Goal: Information Seeking & Learning: Compare options

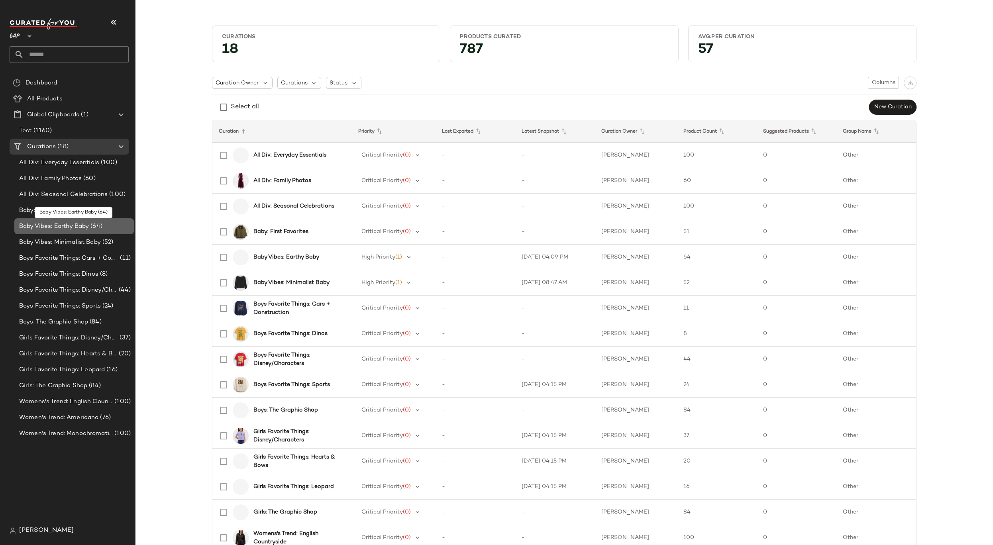
click at [98, 220] on div "Baby Vibes: Earthy Baby (64)" at bounding box center [74, 226] width 120 height 16
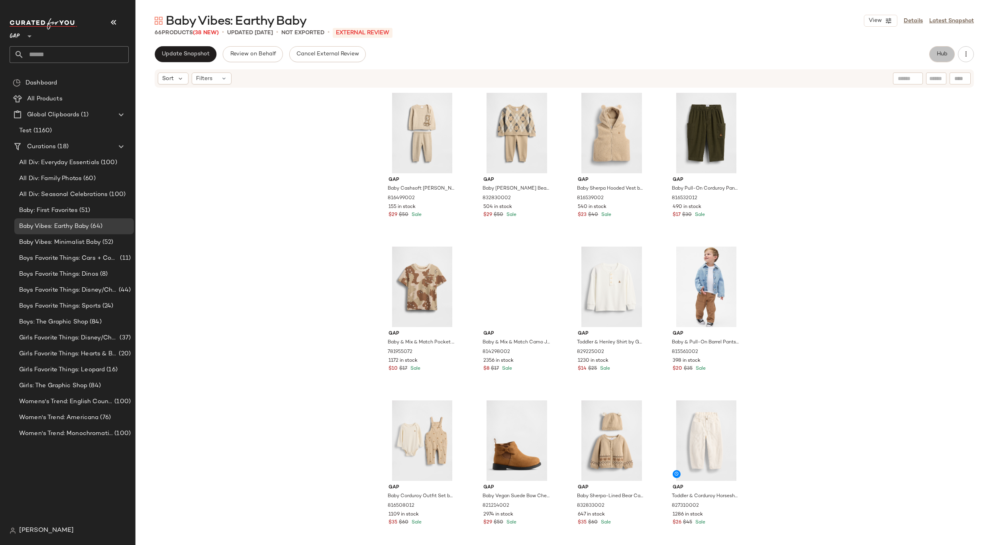
click at [941, 59] on button "Hub" at bounding box center [943, 54] width 26 height 16
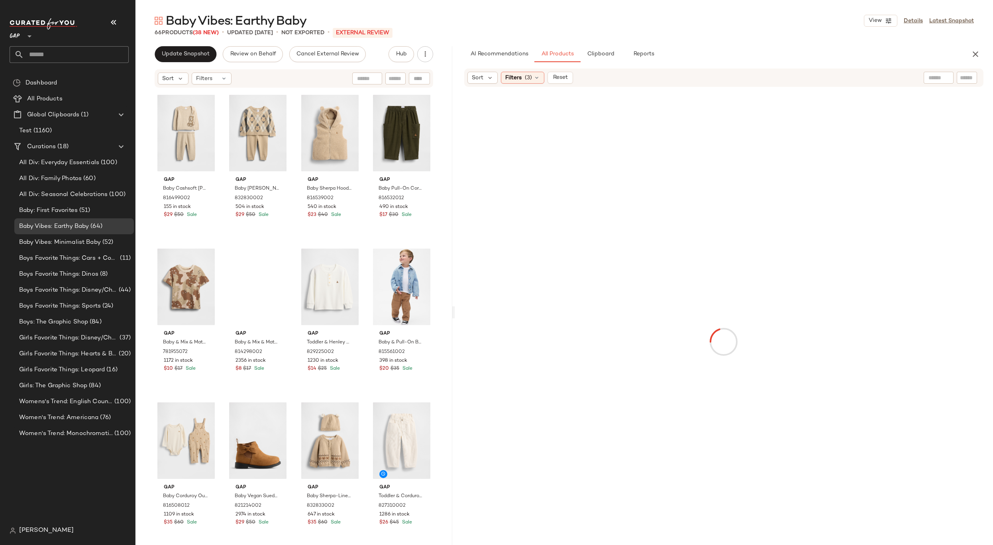
drag, startPoint x: 565, startPoint y: 308, endPoint x: 511, endPoint y: 319, distance: 55.0
click at [511, 319] on div "Baby Vibes: Earthy Baby View Details Latest Snapshot 66 Products (38 New) • upd…" at bounding box center [565, 279] width 858 height 533
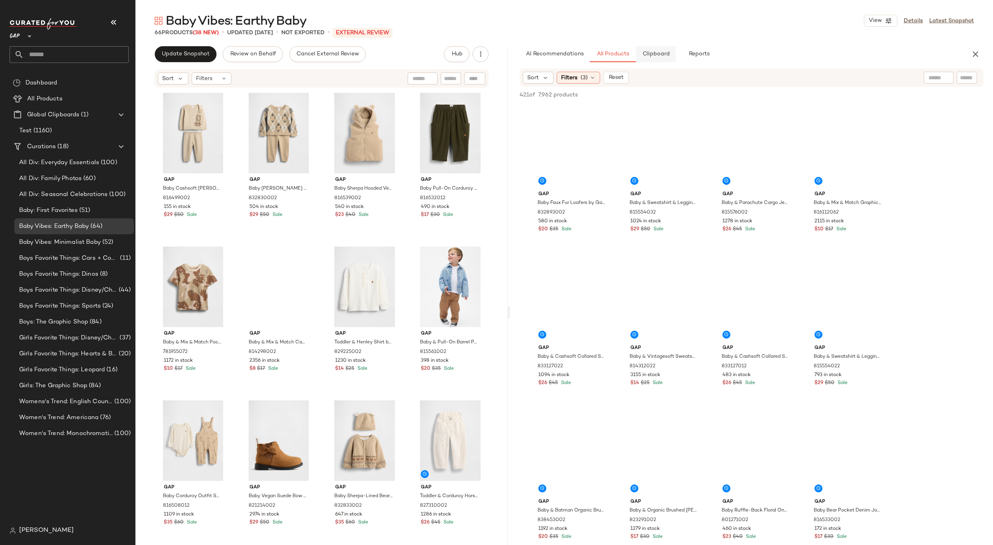
click at [657, 54] on span "Clipboard" at bounding box center [657, 54] width 28 height 6
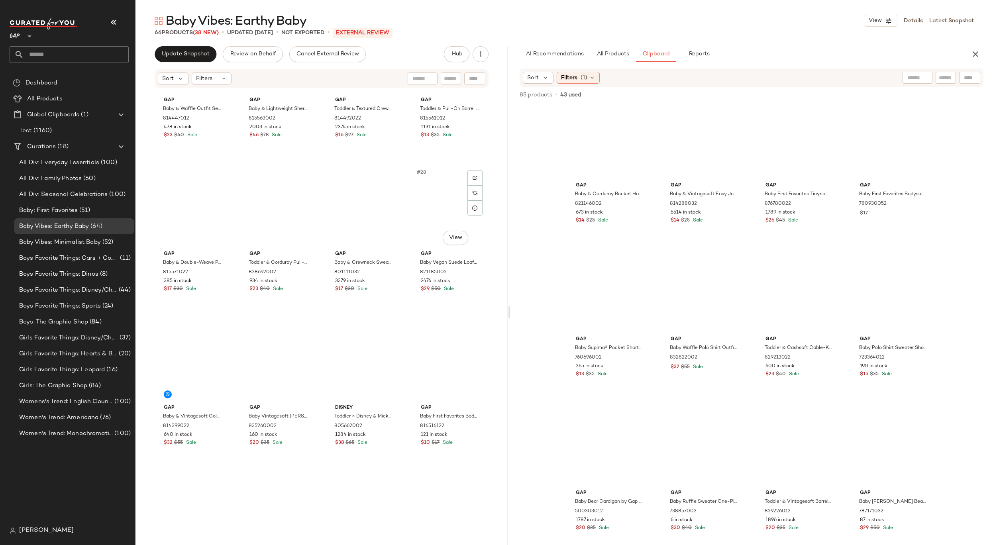
scroll to position [882, 0]
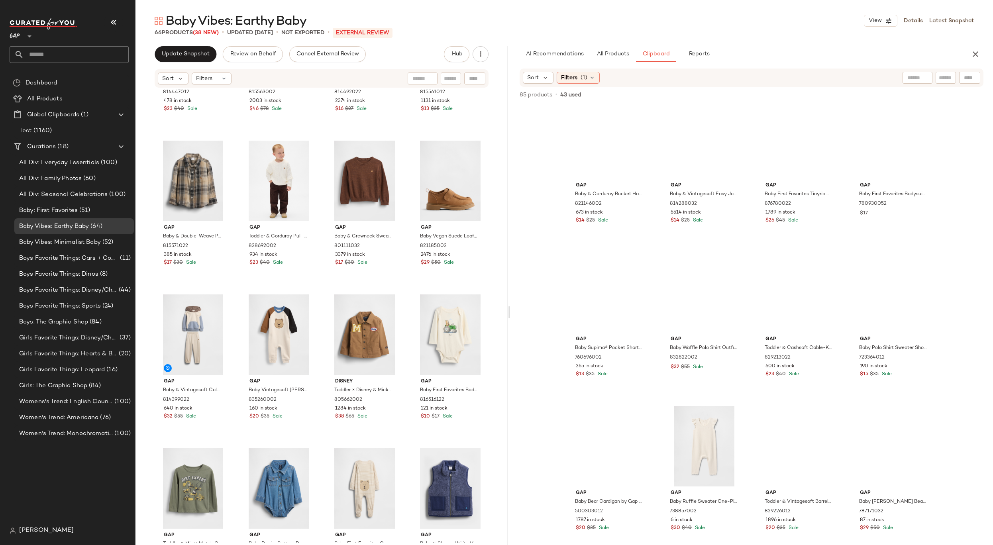
click at [58, 56] on input "text" at bounding box center [76, 54] width 105 height 17
type input "*****"
click at [54, 82] on div "Women's Trend: [PERSON_NAME]" at bounding box center [69, 77] width 119 height 16
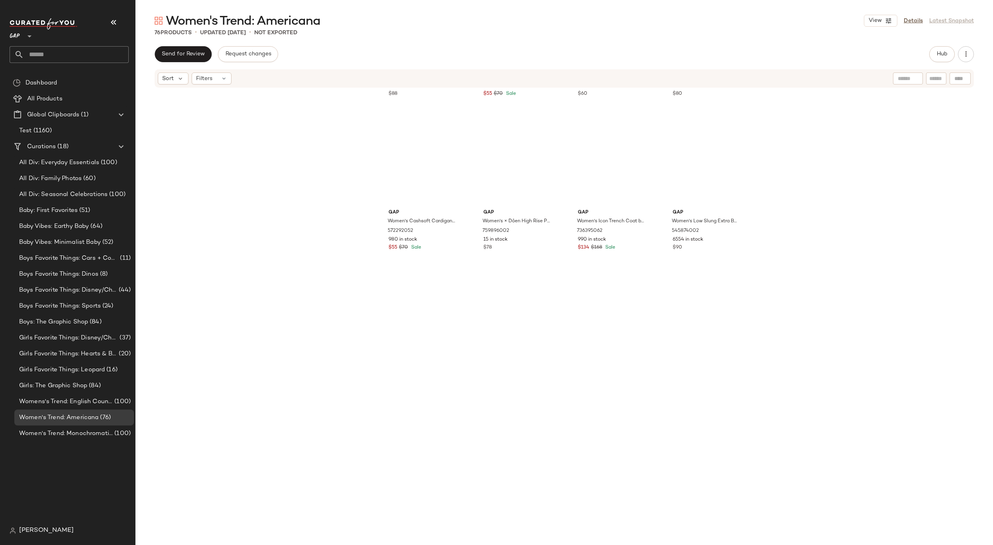
scroll to position [2471, 0]
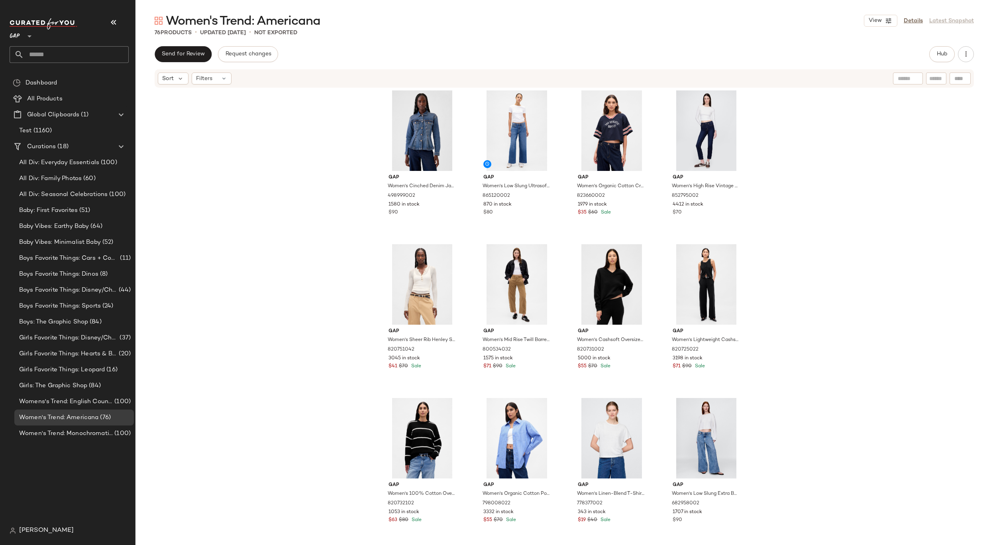
click at [92, 47] on input "text" at bounding box center [76, 54] width 105 height 17
type input "******"
click at [79, 75] on span "ay Essentials" at bounding box center [69, 77] width 35 height 8
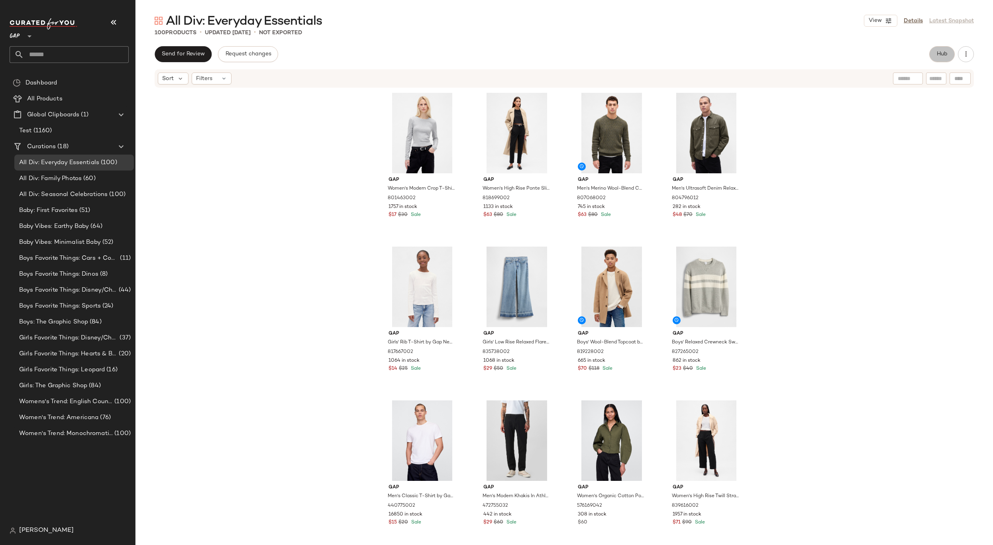
click at [938, 55] on span "Hub" at bounding box center [942, 54] width 11 height 6
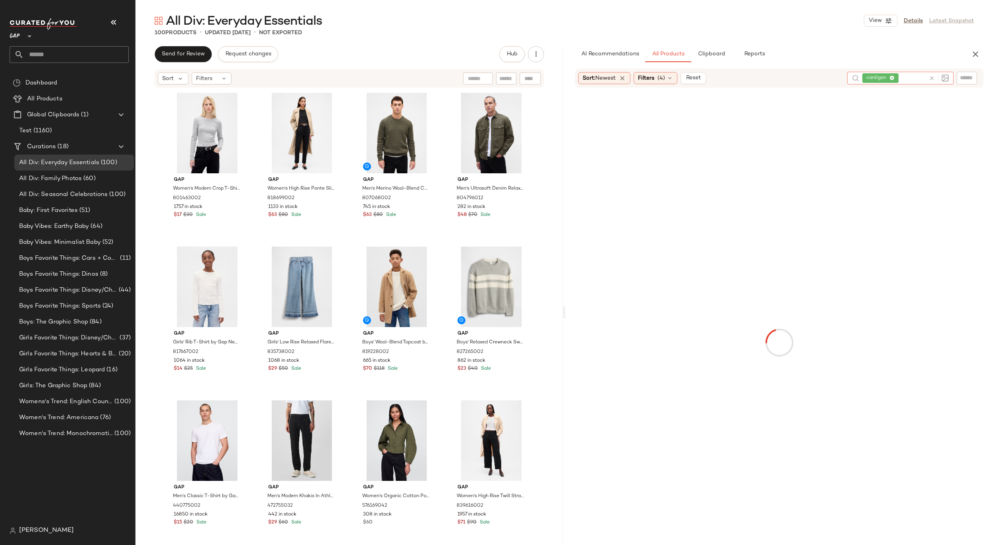
click at [933, 78] on icon at bounding box center [932, 78] width 6 height 6
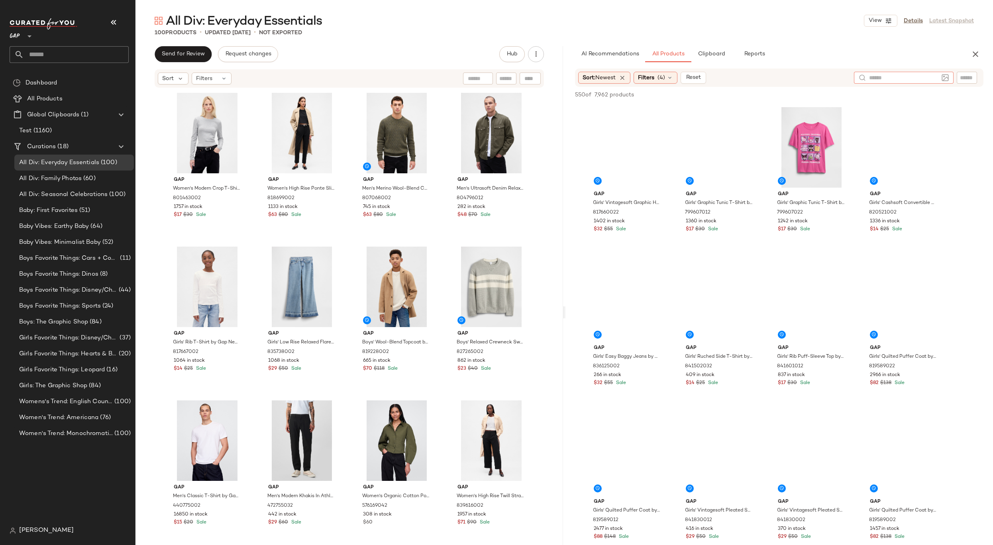
click at [969, 78] on input "text" at bounding box center [967, 78] width 14 height 8
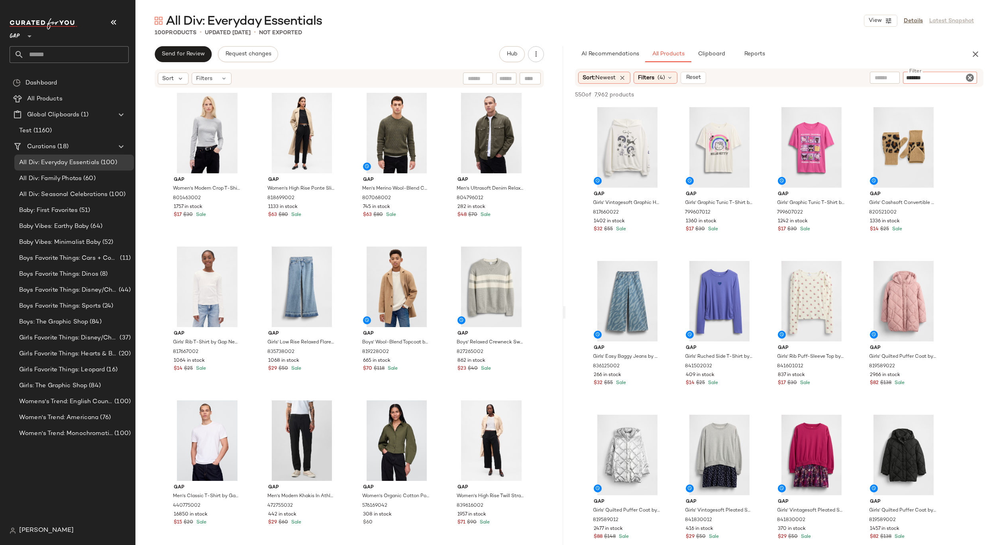
type input "********"
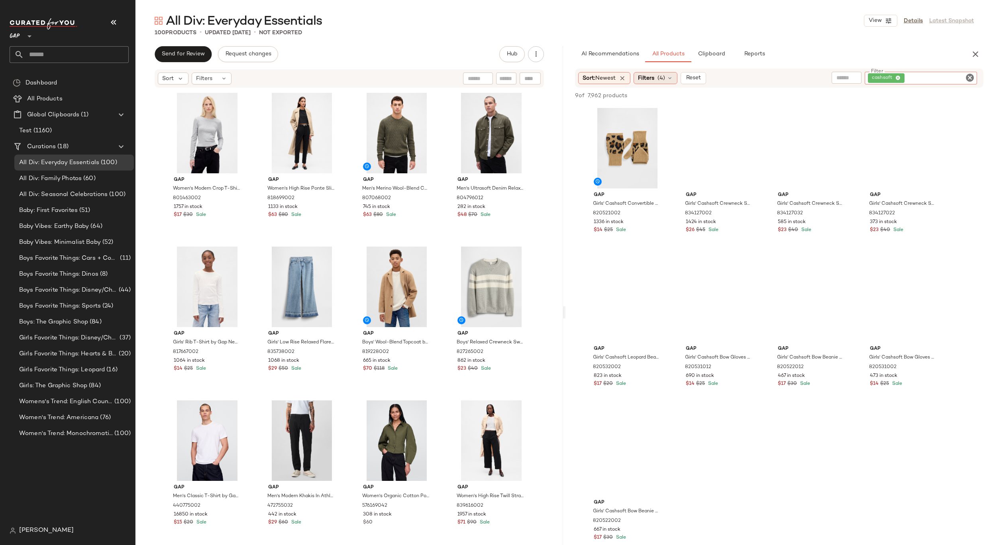
click at [669, 80] on div "Filters (4)" at bounding box center [656, 78] width 44 height 12
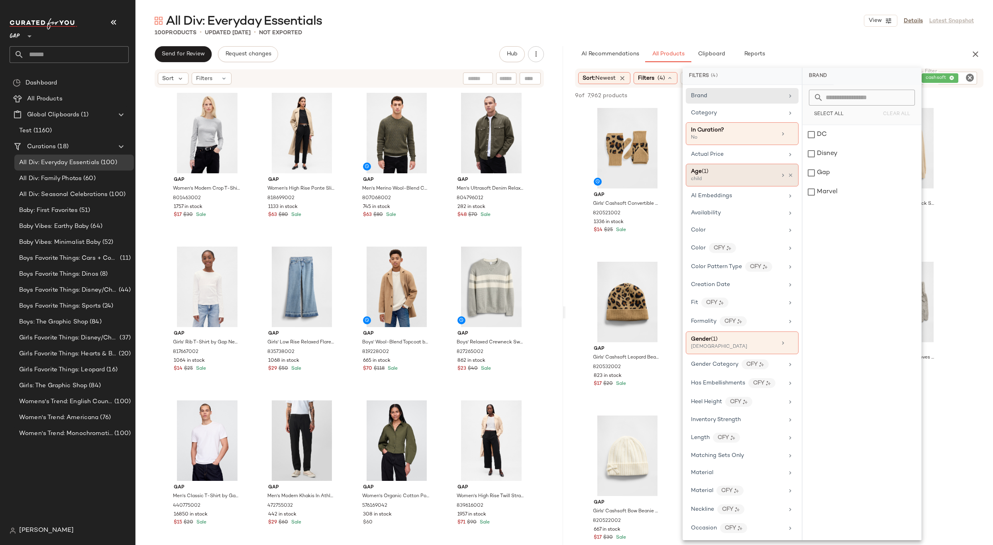
click at [790, 172] on div at bounding box center [787, 175] width 14 height 6
click at [789, 178] on div at bounding box center [787, 175] width 14 height 6
click at [788, 176] on icon at bounding box center [791, 176] width 6 height 6
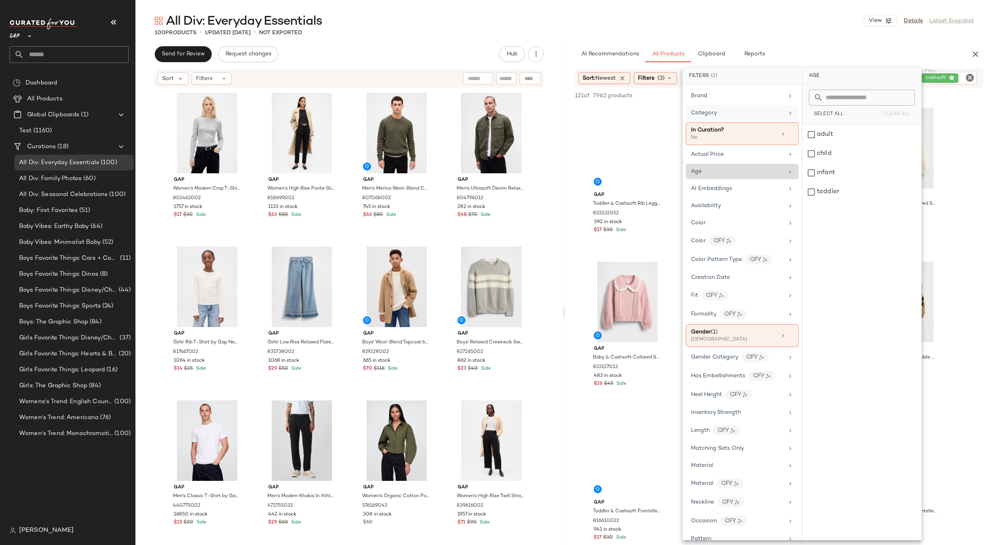
click at [771, 106] on div "Category" at bounding box center [742, 113] width 113 height 16
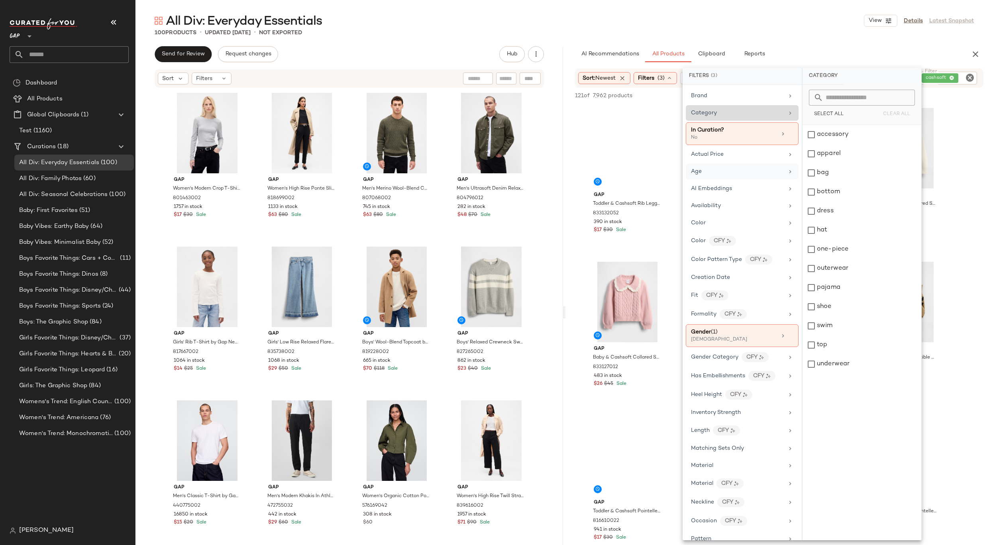
click at [775, 119] on div "Category" at bounding box center [742, 113] width 113 height 16
click at [844, 153] on div "apparel" at bounding box center [862, 153] width 119 height 19
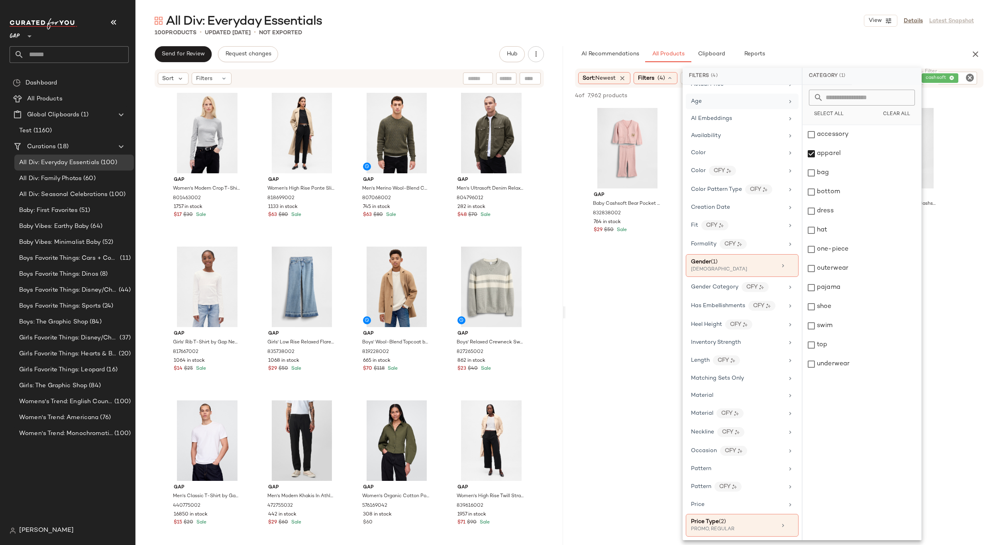
scroll to position [28, 0]
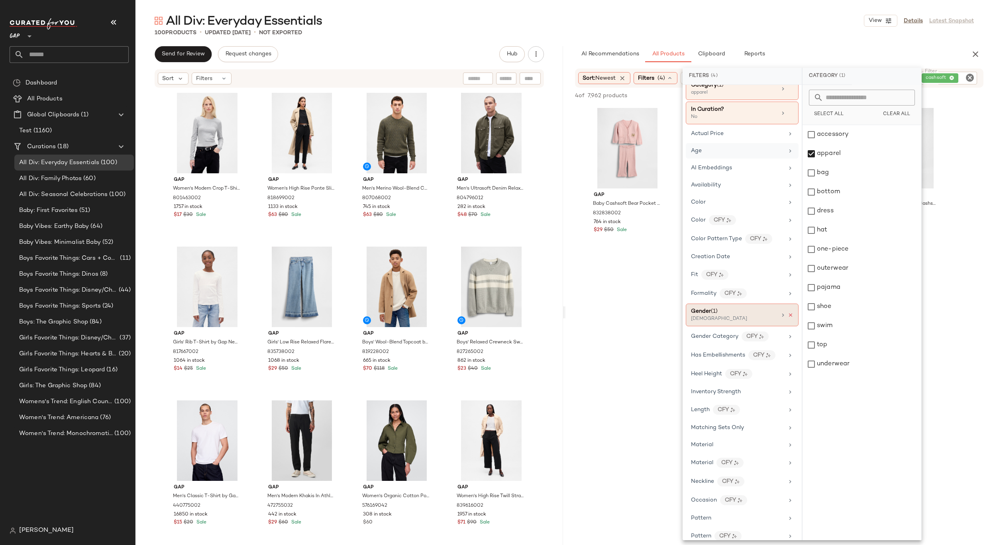
click at [789, 315] on icon at bounding box center [791, 316] width 6 height 6
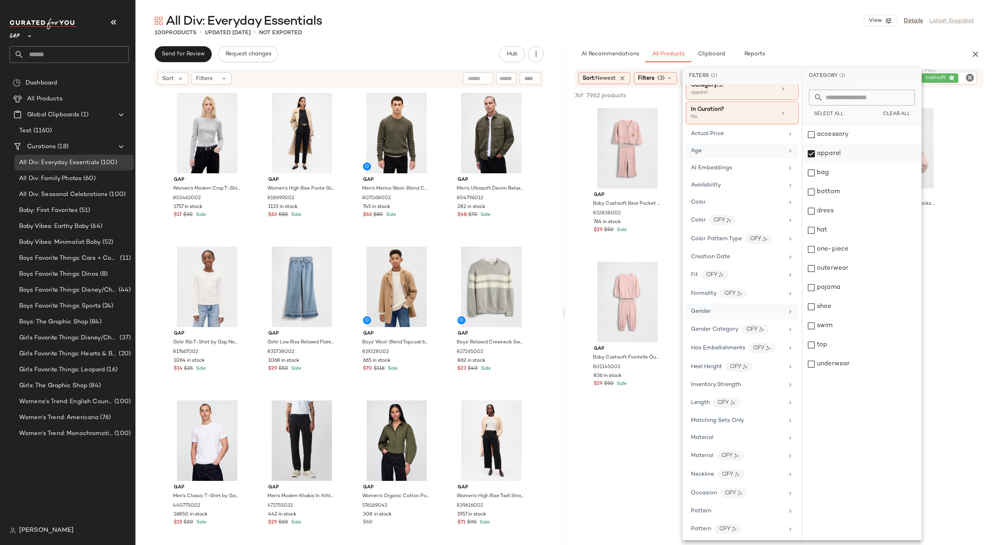
click at [818, 146] on div "apparel" at bounding box center [862, 153] width 119 height 19
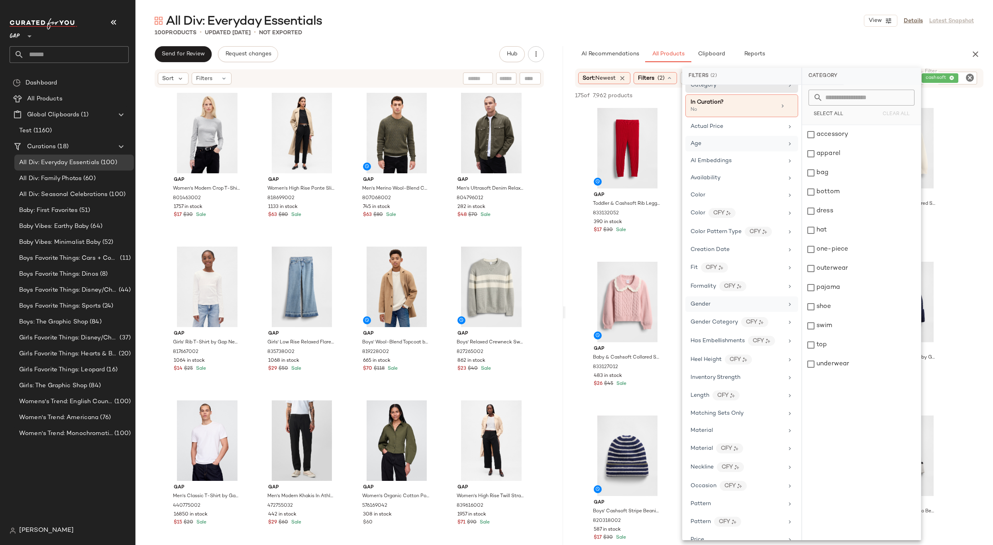
click at [798, 18] on div "All Div: Everyday Essentials View Details Latest Snapshot" at bounding box center [565, 21] width 858 height 16
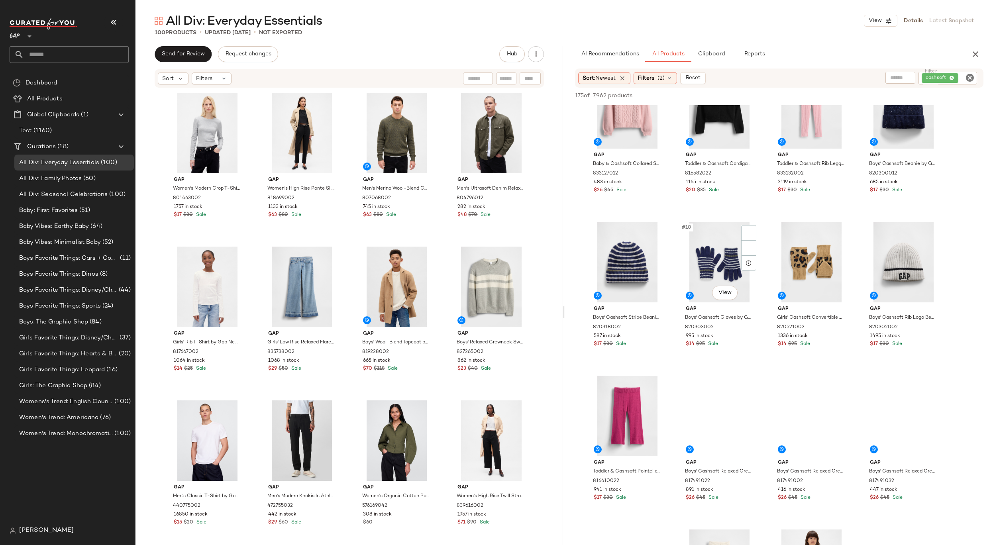
scroll to position [325, 0]
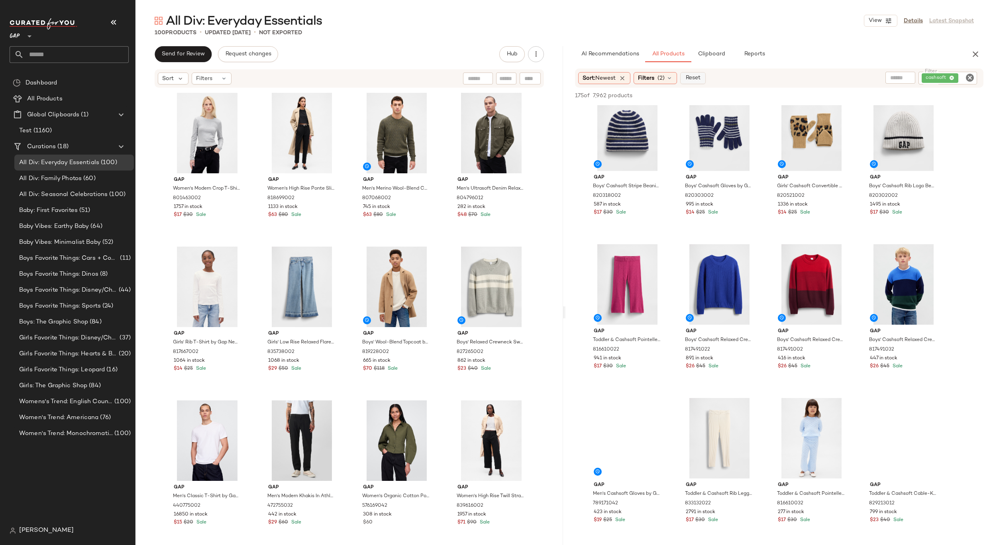
click at [700, 76] on span "Reset" at bounding box center [692, 78] width 15 height 6
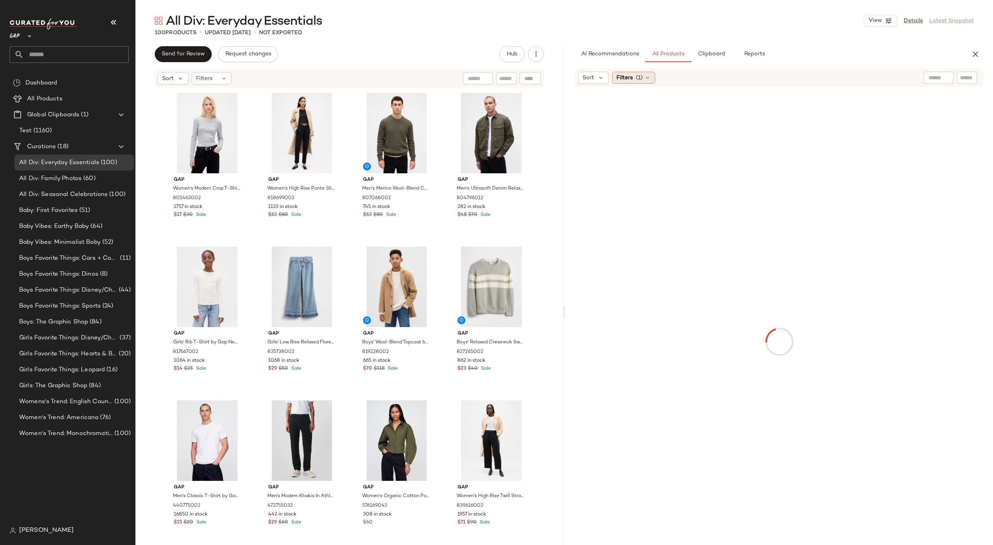
click at [655, 76] on div "Filters (1)" at bounding box center [633, 78] width 43 height 12
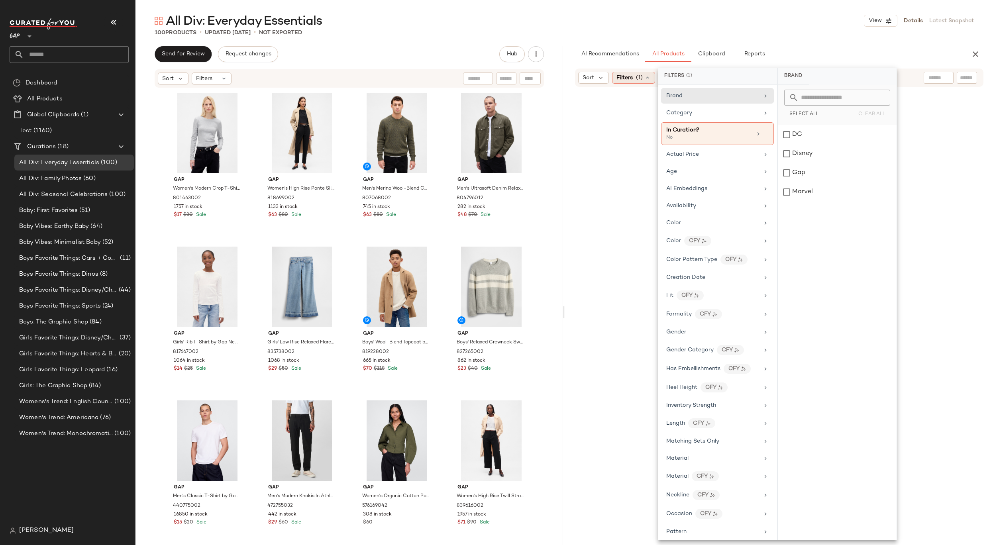
click at [649, 76] on icon at bounding box center [648, 78] width 6 height 6
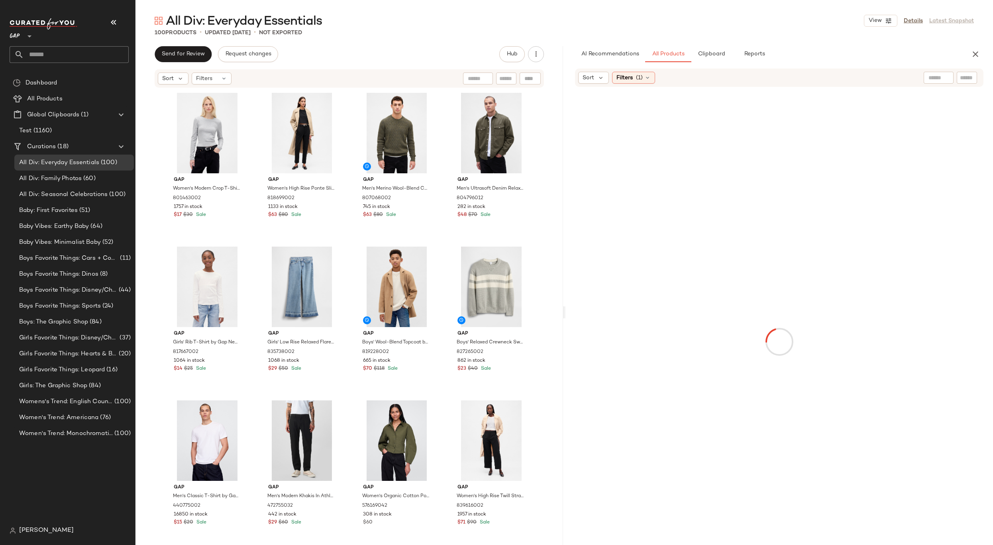
click at [964, 75] on input "text" at bounding box center [967, 78] width 14 height 8
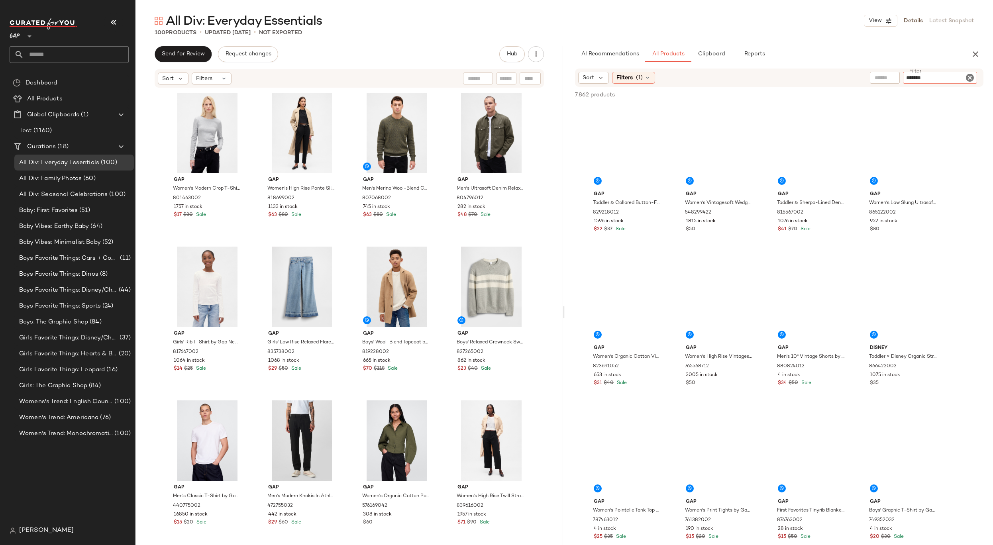
type input "********"
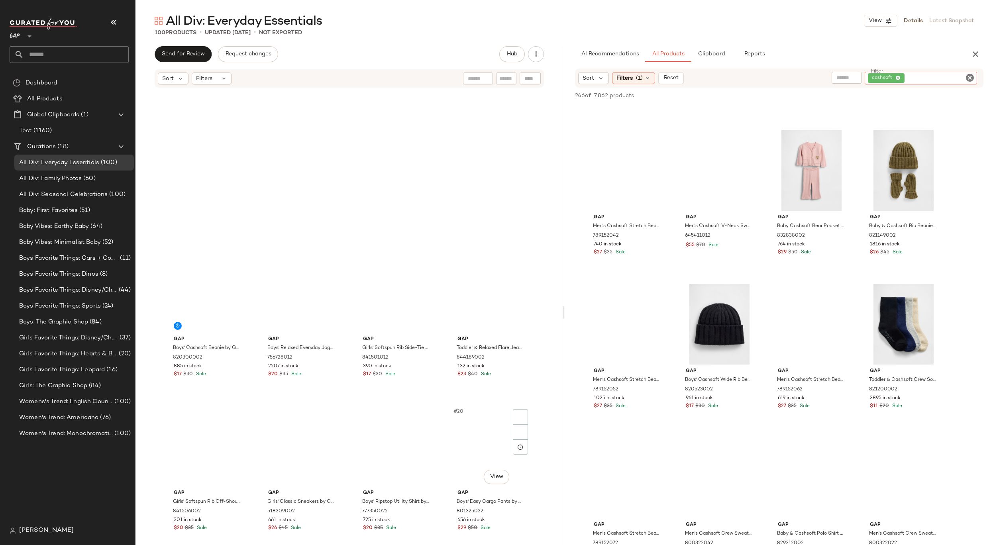
scroll to position [816, 0]
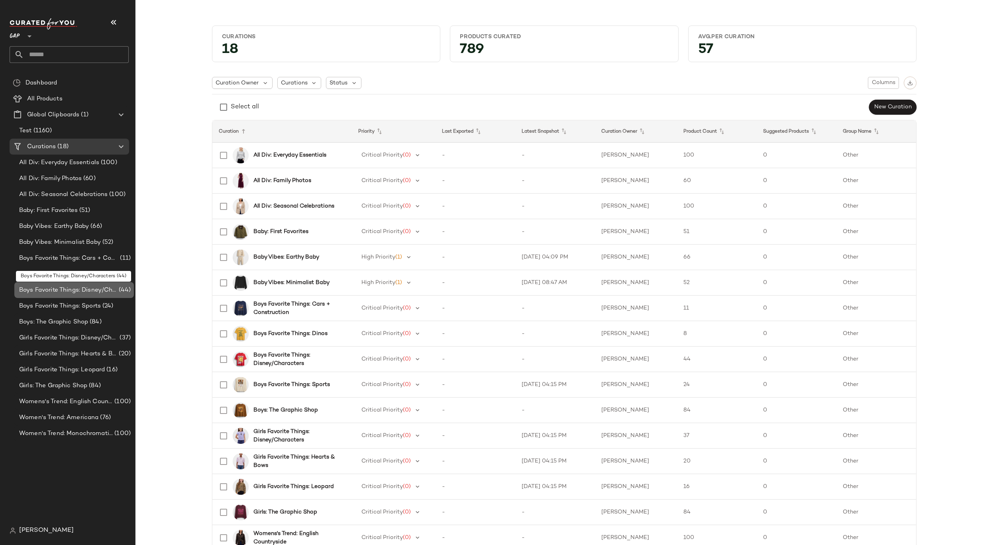
click at [55, 293] on span "Boys Favorite Things: Disney/Characters" at bounding box center [68, 290] width 98 height 9
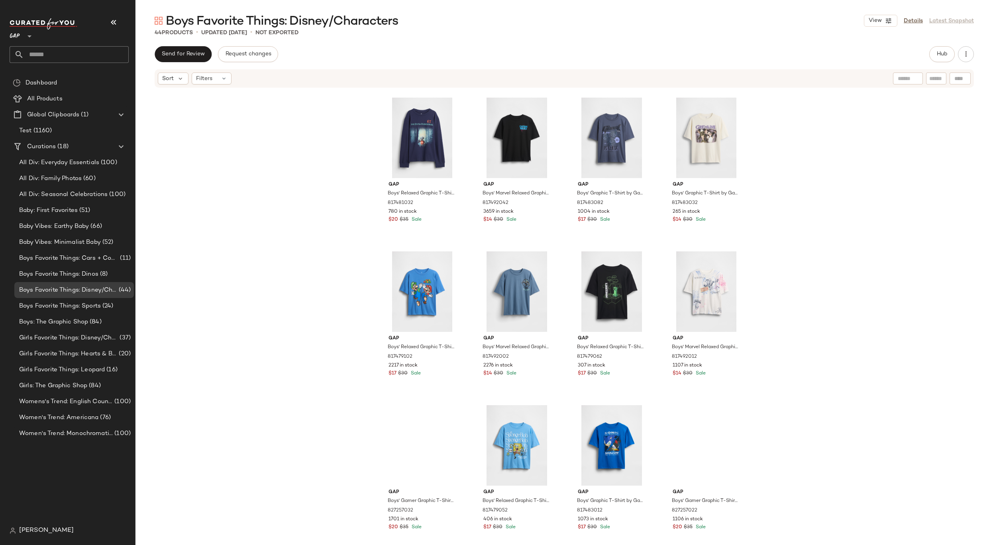
scroll to position [1240, 0]
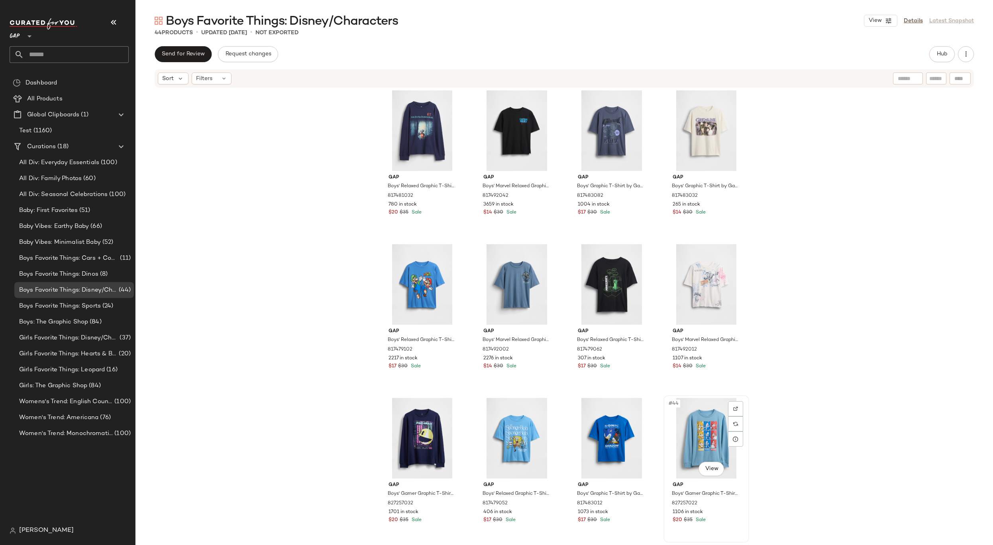
click at [702, 436] on div "#44 View" at bounding box center [707, 438] width 80 height 81
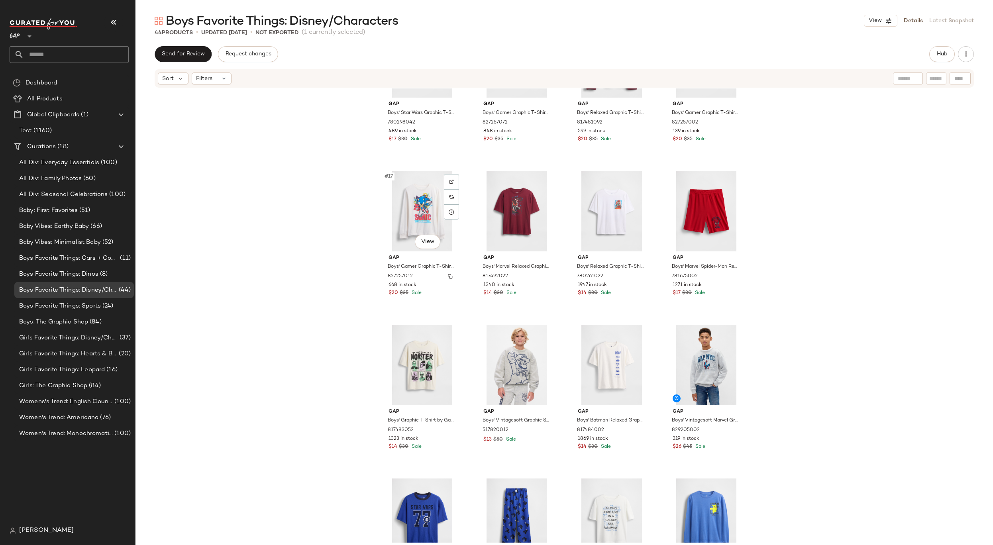
scroll to position [693, 0]
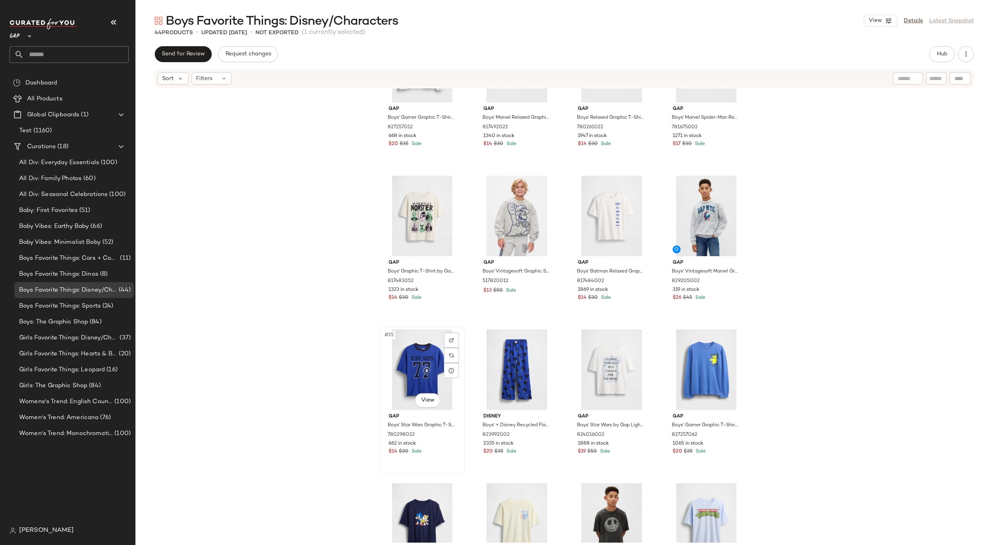
click at [410, 379] on div "#25 View" at bounding box center [422, 370] width 80 height 81
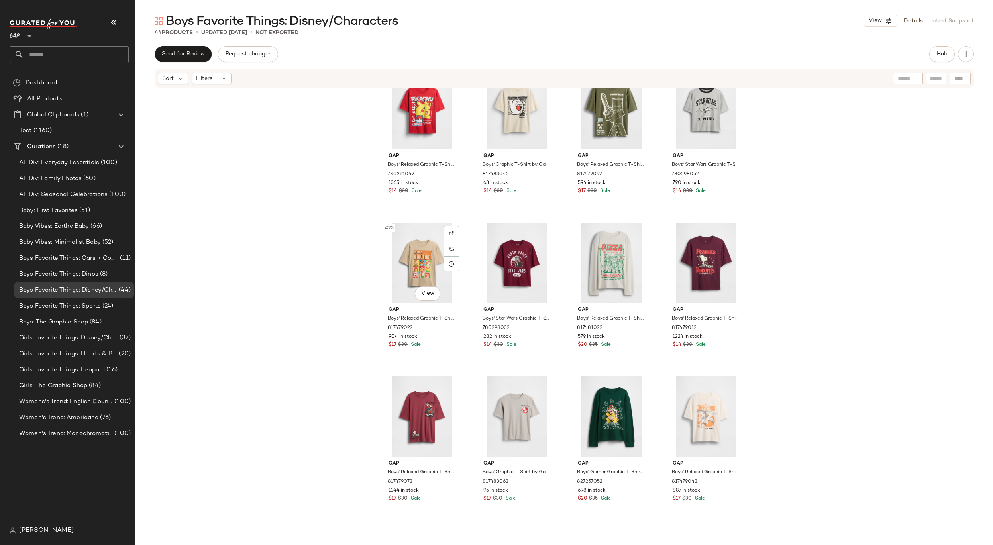
scroll to position [1240, 0]
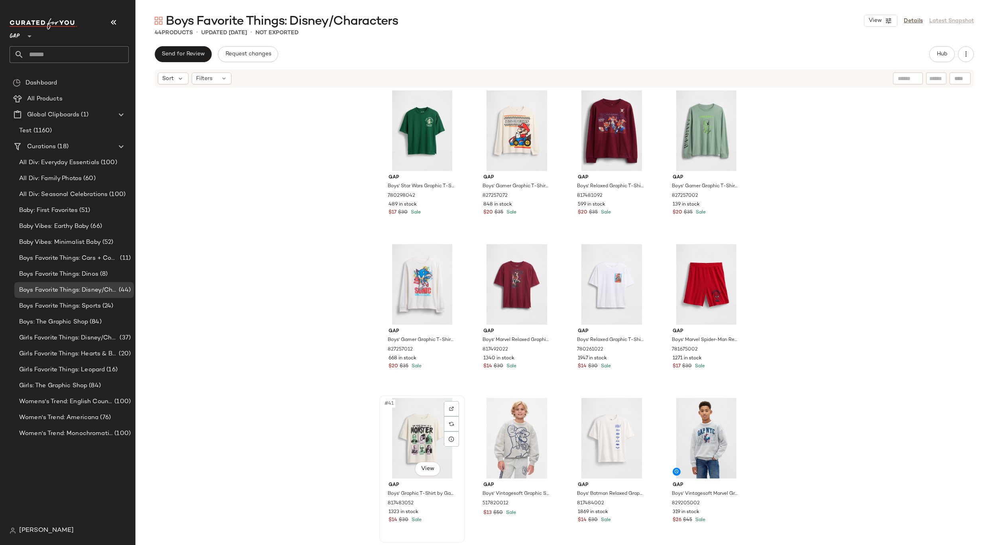
click at [418, 439] on div "#41 View" at bounding box center [422, 438] width 80 height 81
click at [686, 457] on div "#44 View" at bounding box center [707, 438] width 80 height 81
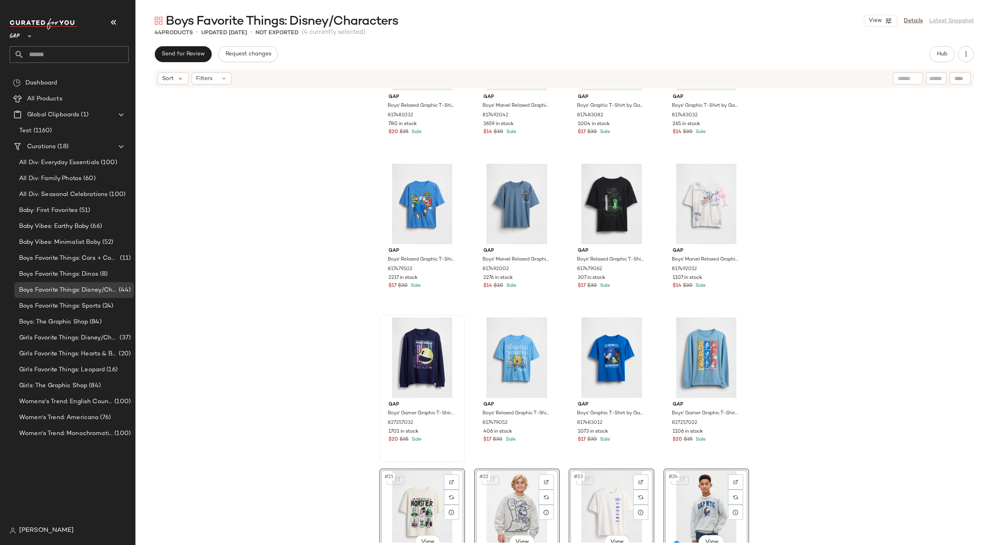
scroll to position [407, 0]
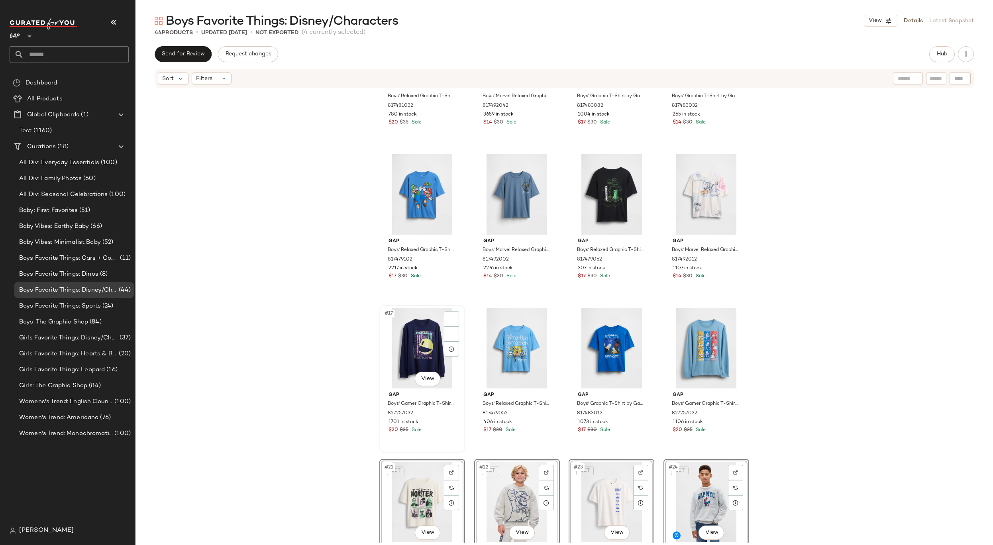
click at [415, 349] on div "#17 View" at bounding box center [422, 348] width 80 height 81
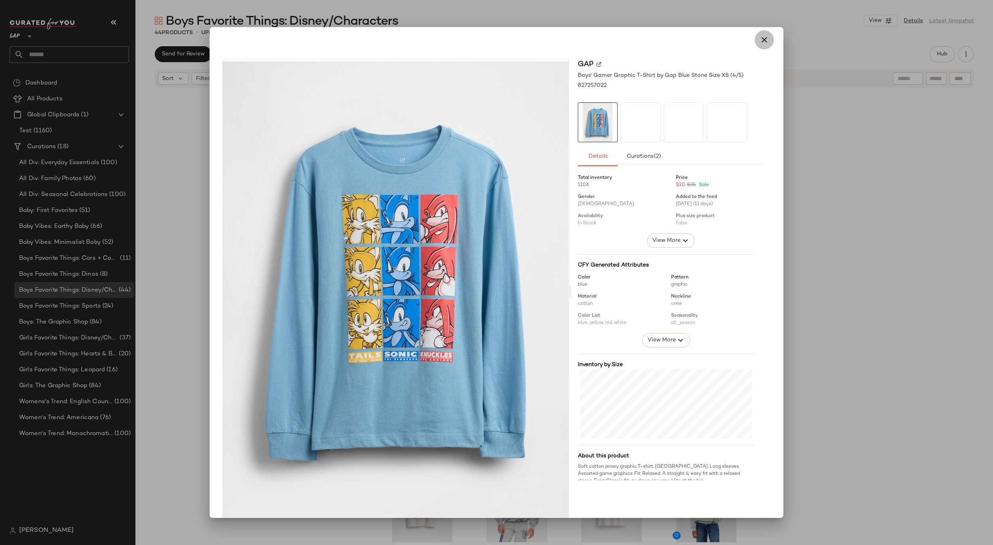
click at [765, 41] on button "button" at bounding box center [764, 39] width 19 height 19
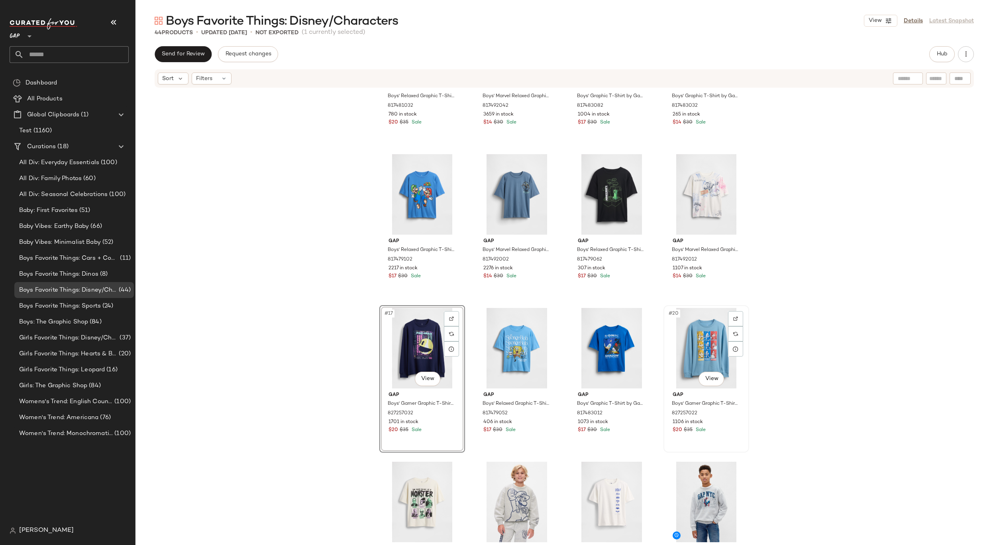
click at [686, 355] on div "#20 View" at bounding box center [707, 348] width 80 height 81
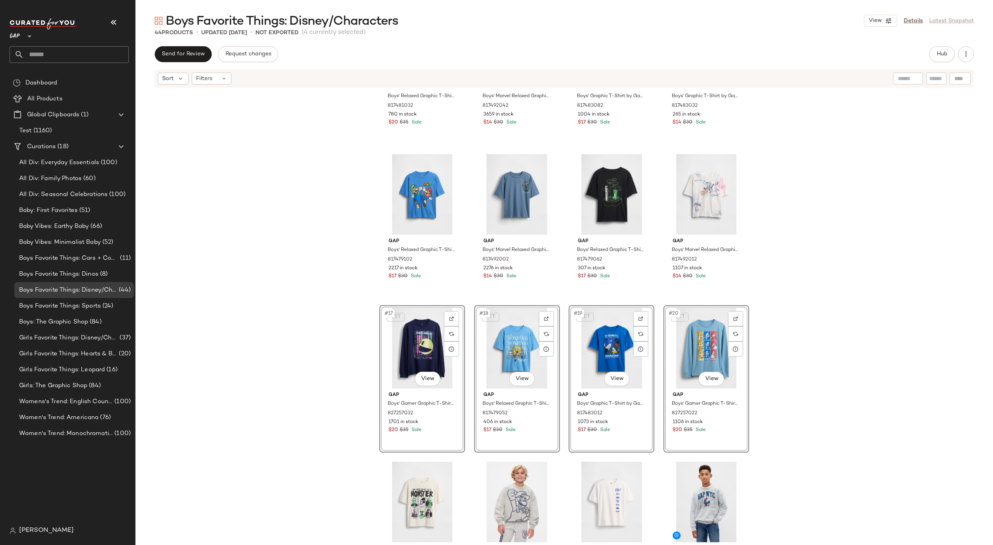
scroll to position [364, 0]
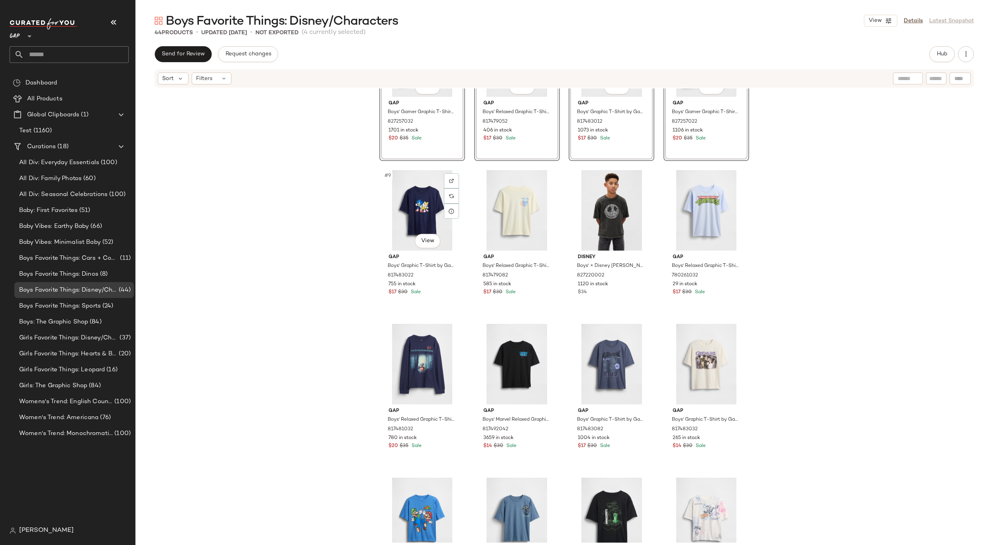
scroll to position [379, 0]
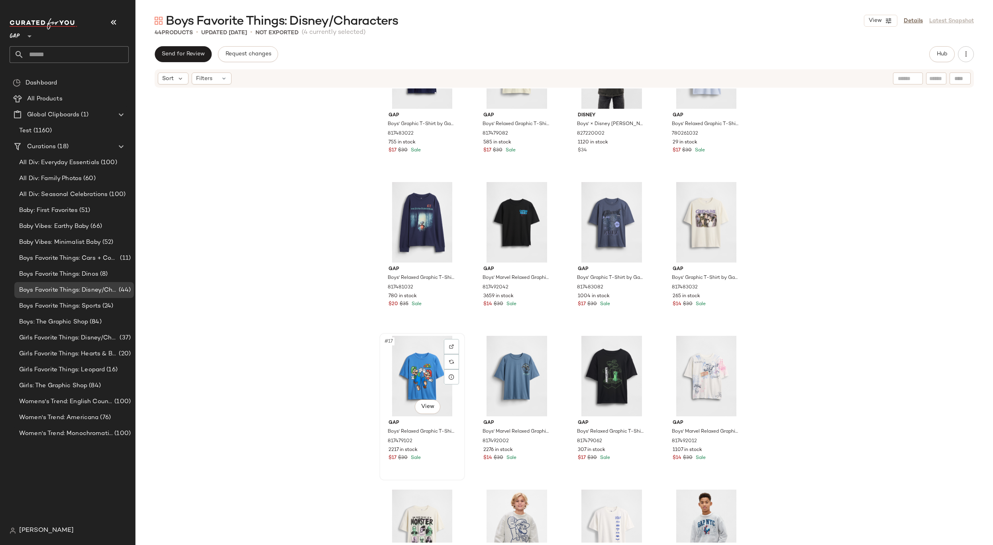
click at [407, 380] on div "#17 View" at bounding box center [422, 376] width 80 height 81
click at [673, 385] on div "#20 View" at bounding box center [707, 376] width 80 height 81
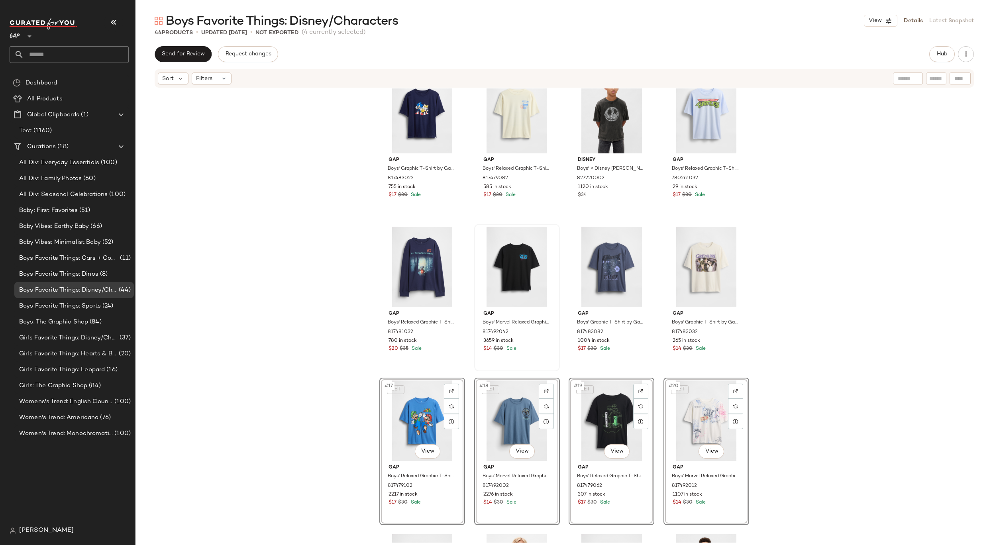
scroll to position [281, 0]
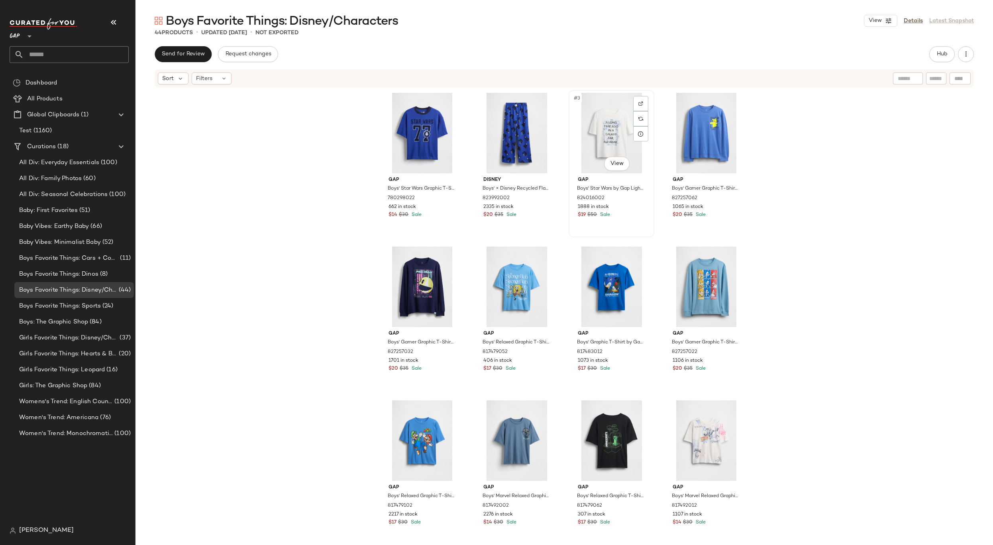
click at [599, 111] on div "#3 View" at bounding box center [612, 133] width 80 height 81
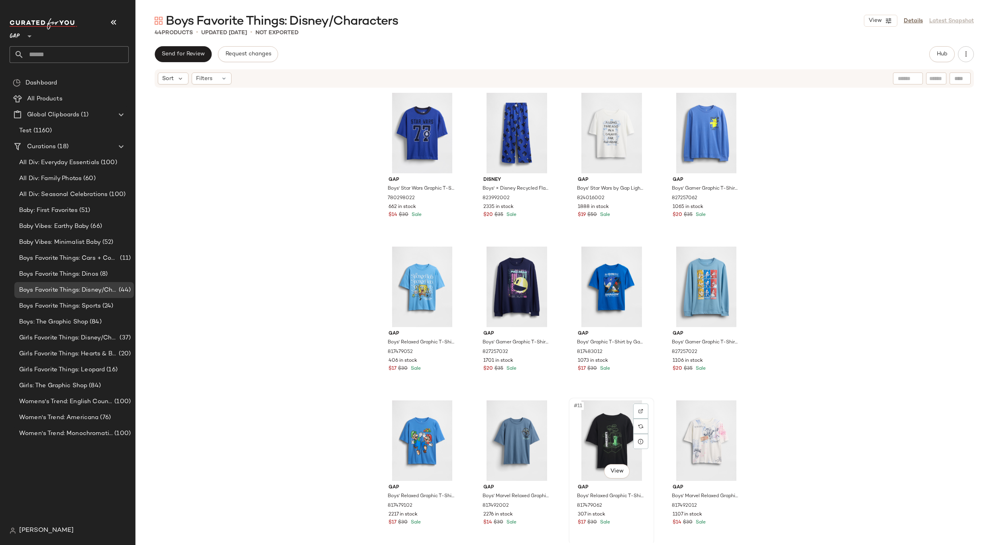
click at [606, 441] on div "#11 View" at bounding box center [612, 441] width 80 height 81
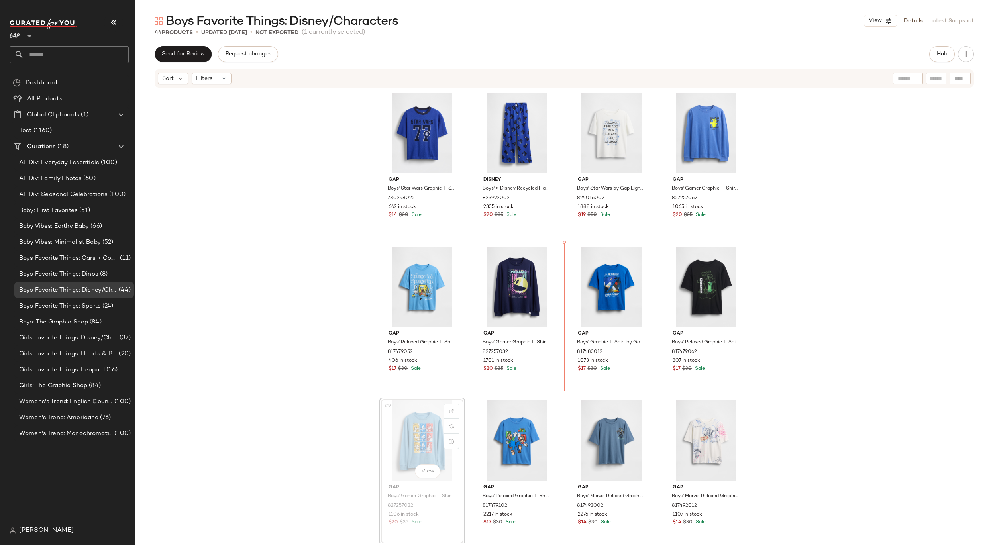
drag, startPoint x: 418, startPoint y: 460, endPoint x: 424, endPoint y: 456, distance: 7.0
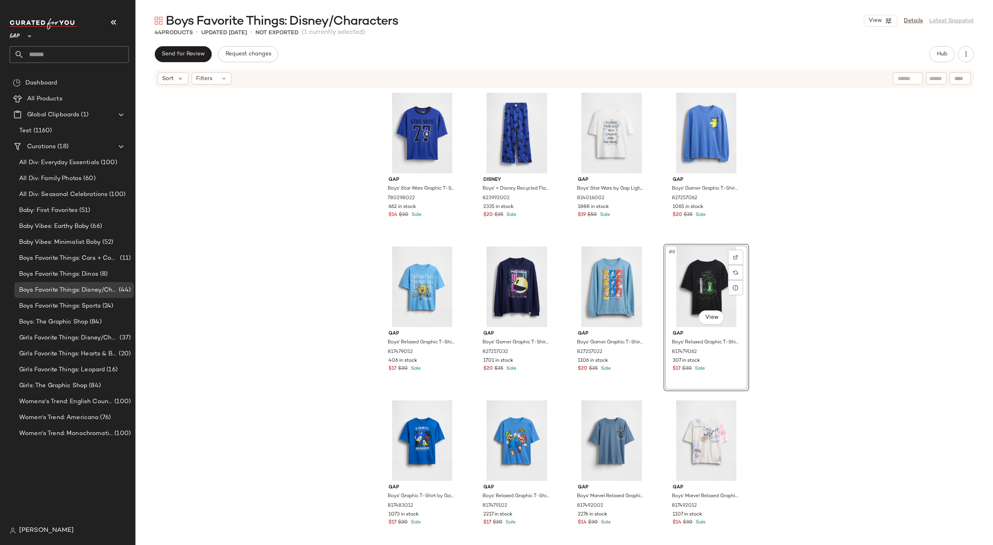
click at [775, 273] on div "Gap Boys' Star Wars Graphic T-Shirt by Gap Royal Gem Size XS (4/5) 780298022 66…" at bounding box center [565, 315] width 858 height 454
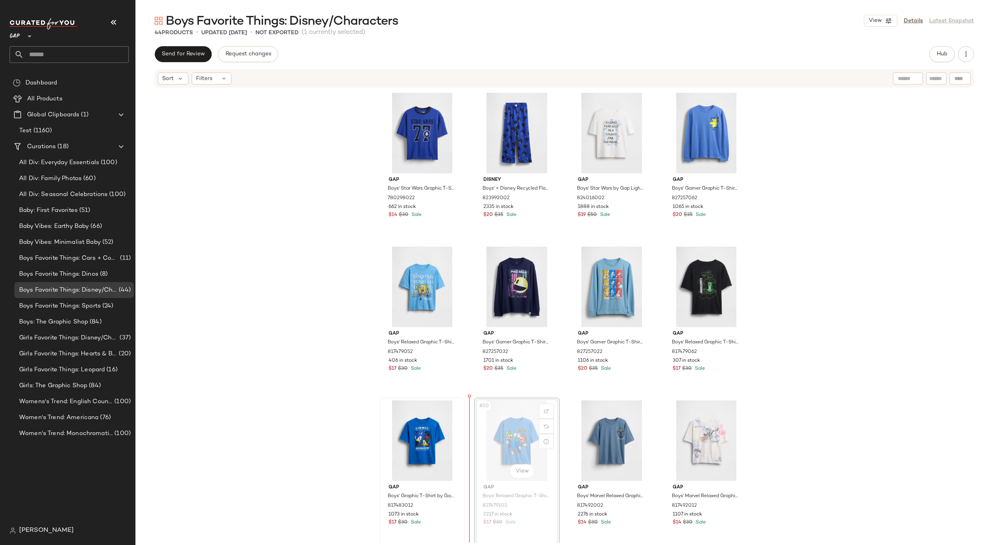
drag, startPoint x: 508, startPoint y: 445, endPoint x: 407, endPoint y: 445, distance: 101.3
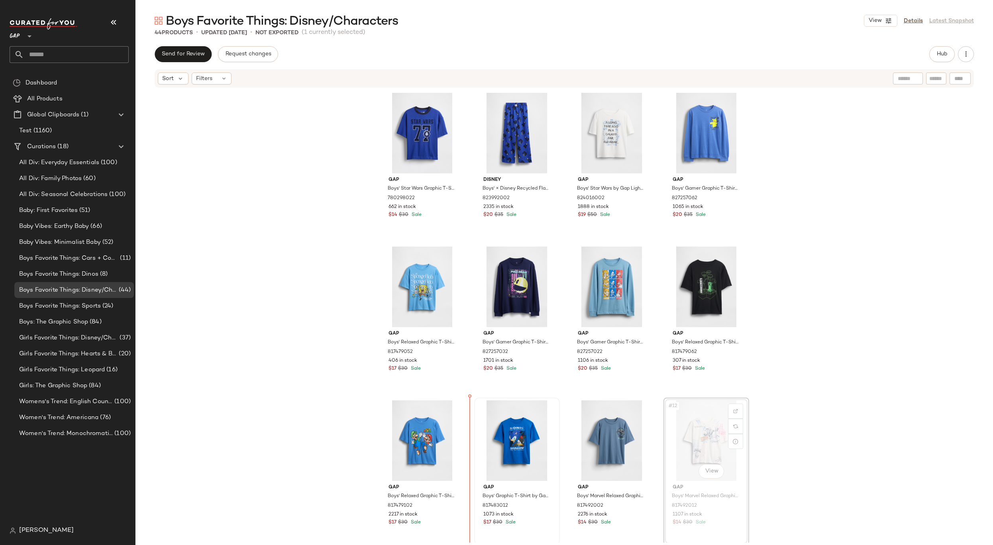
drag, startPoint x: 697, startPoint y: 429, endPoint x: 497, endPoint y: 444, distance: 200.6
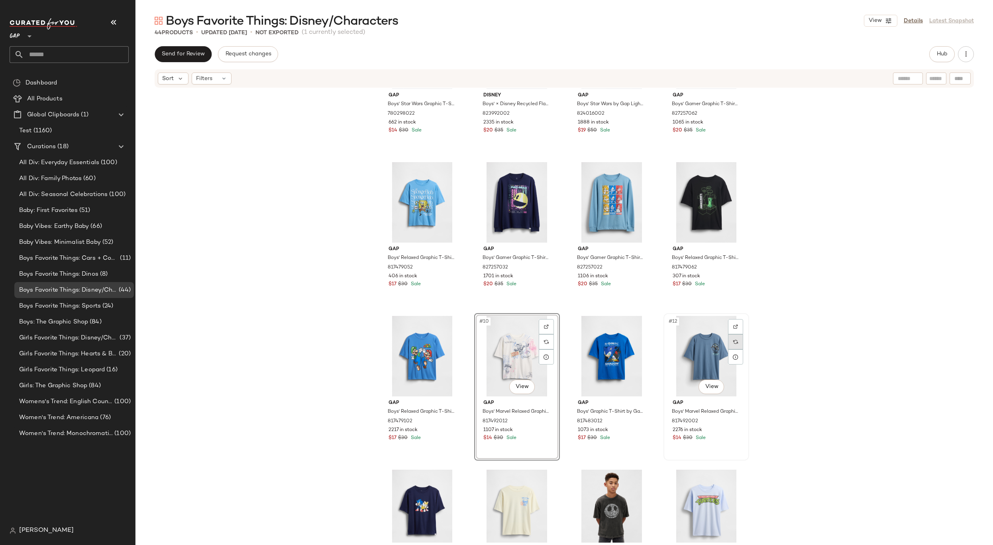
scroll to position [168, 0]
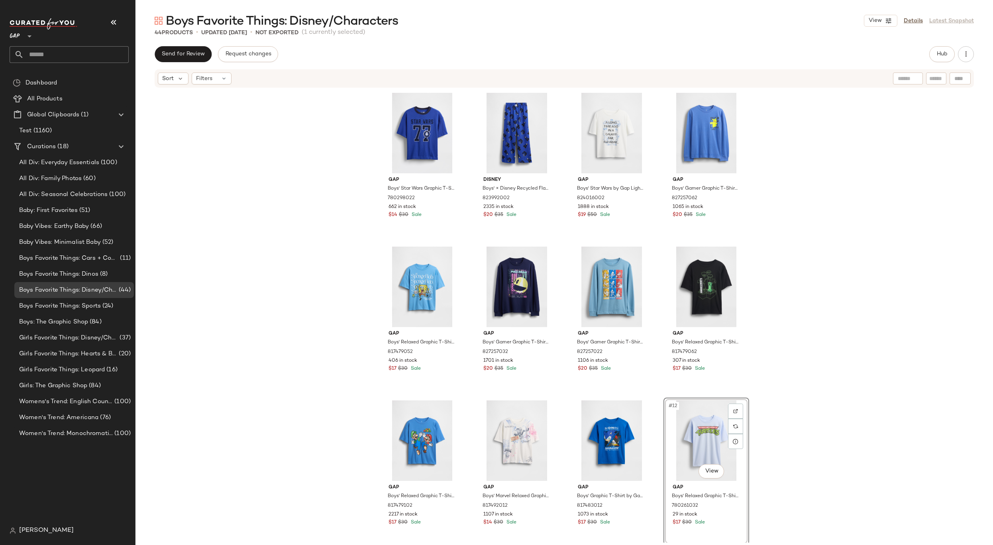
click at [800, 234] on div "Gap Boys' Star Wars Graphic T-Shirt by Gap Royal Gem Size XS (4/5) 780298022 66…" at bounding box center [565, 315] width 858 height 454
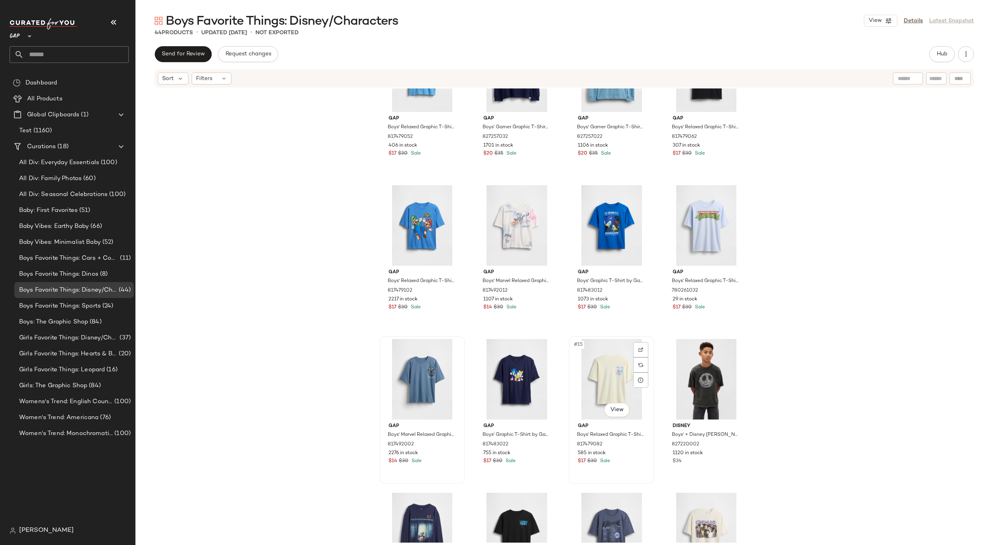
scroll to position [207, 0]
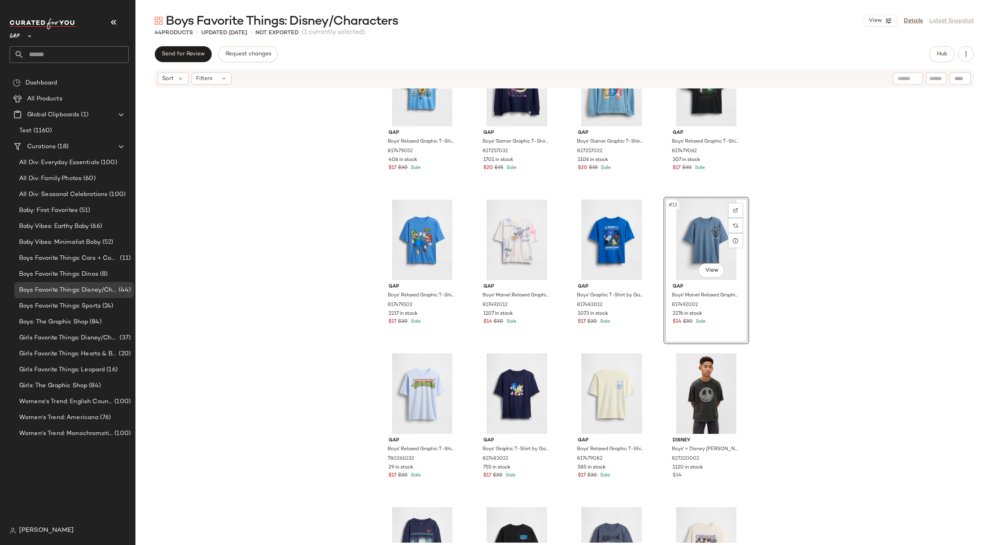
click at [785, 199] on div "Gap Boys' Relaxed Graphic T-Shirt by Gap Beach Ball Blue Size S (6/7) 817479052…" at bounding box center [565, 315] width 858 height 454
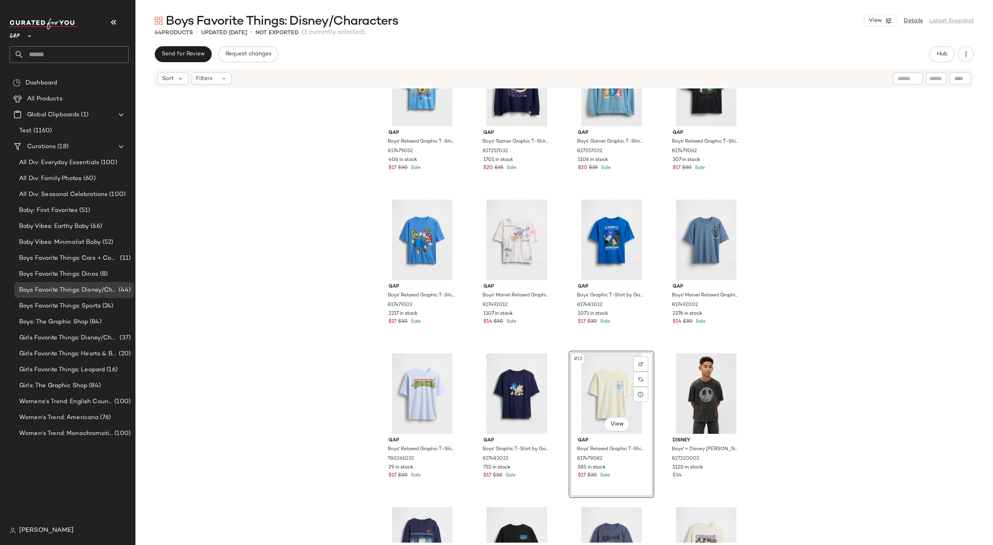
click at [791, 331] on div "Gap Boys' Relaxed Graphic T-Shirt by Gap Beach Ball Blue Size S (6/7) 817479052…" at bounding box center [565, 315] width 858 height 454
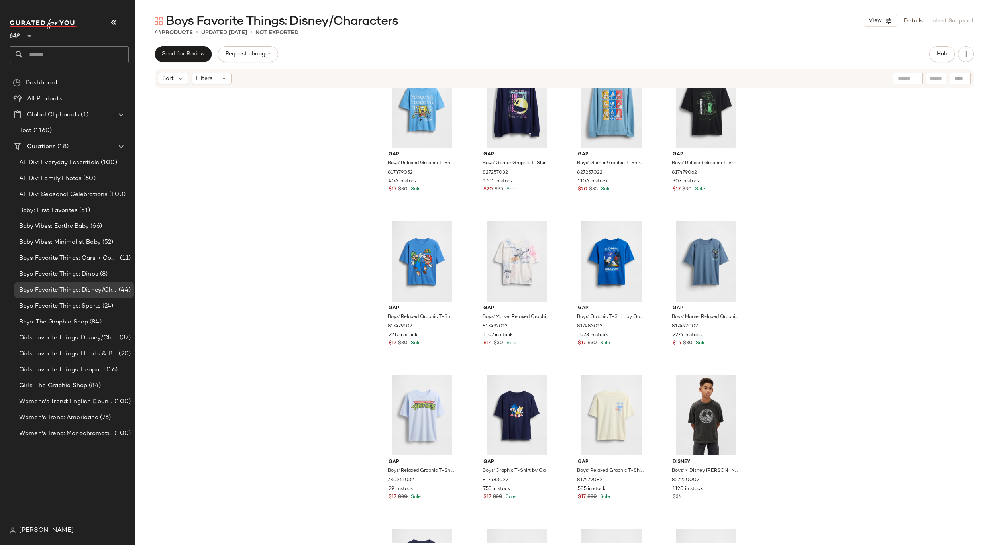
scroll to position [385, 0]
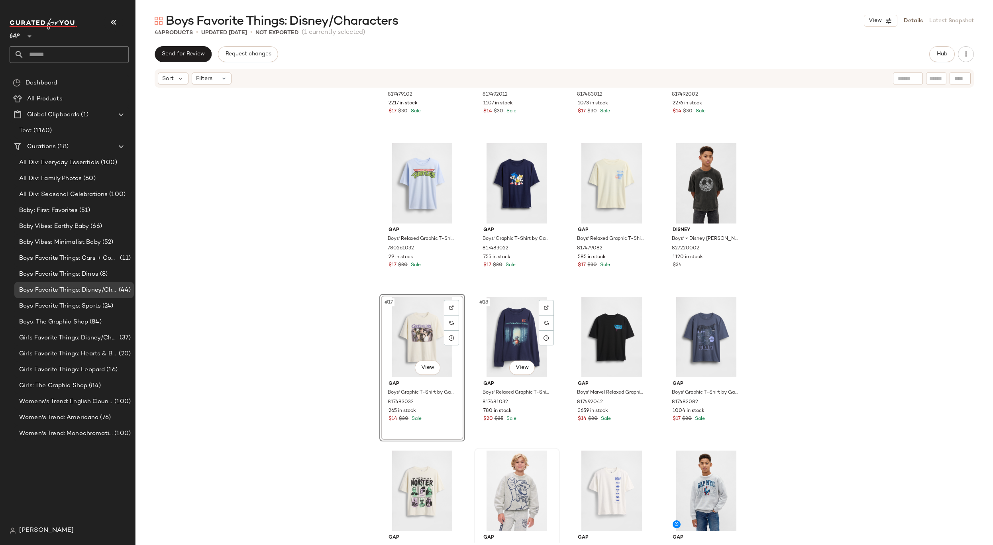
scroll to position [423, 0]
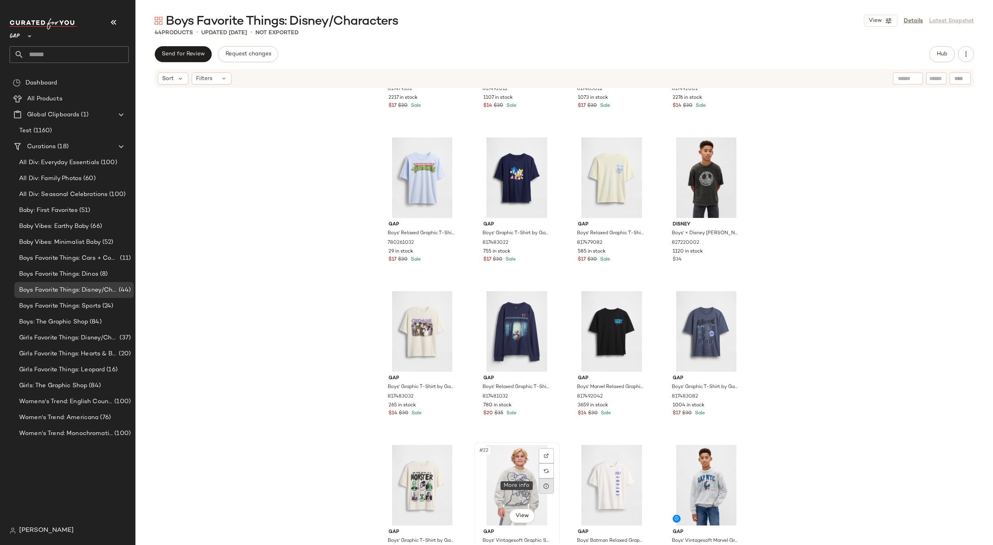
click at [539, 480] on div at bounding box center [546, 486] width 15 height 15
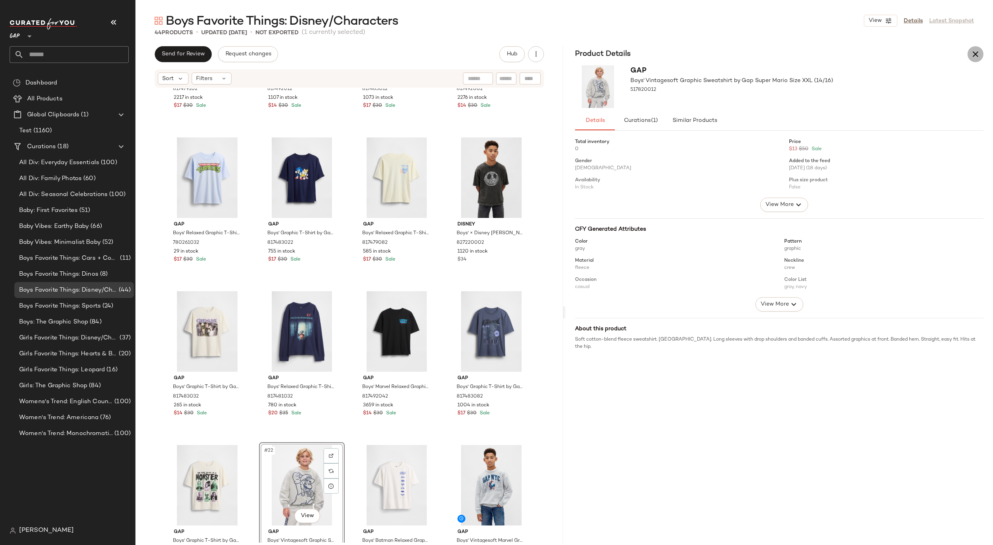
click at [979, 56] on icon "button" at bounding box center [976, 54] width 10 height 10
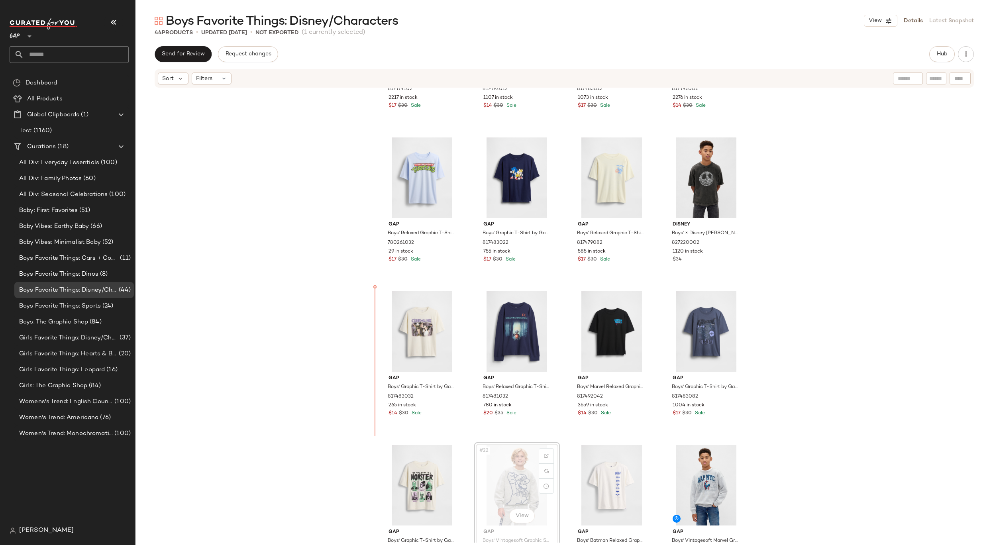
drag, startPoint x: 517, startPoint y: 462, endPoint x: 513, endPoint y: 458, distance: 6.0
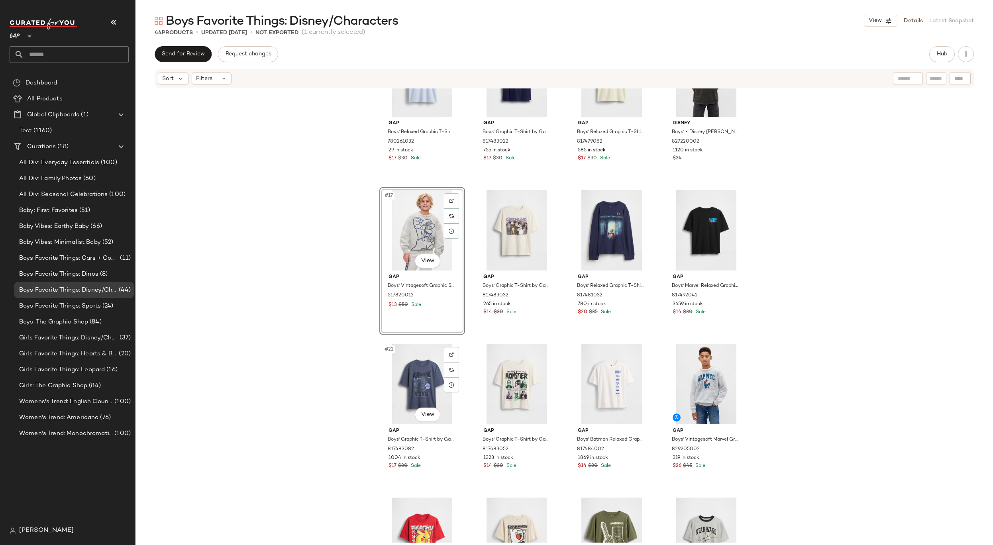
scroll to position [443, 0]
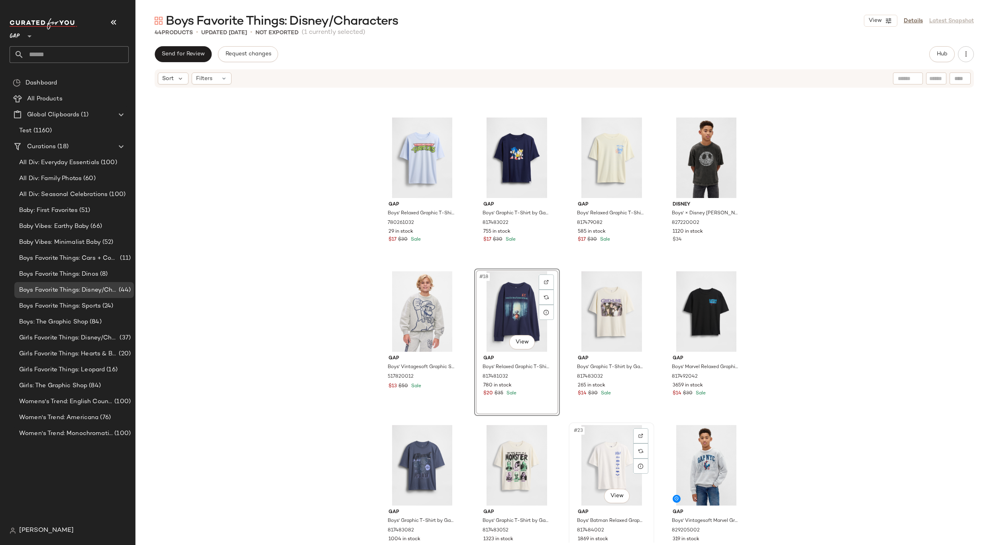
click at [627, 461] on div "#23 View" at bounding box center [612, 465] width 80 height 81
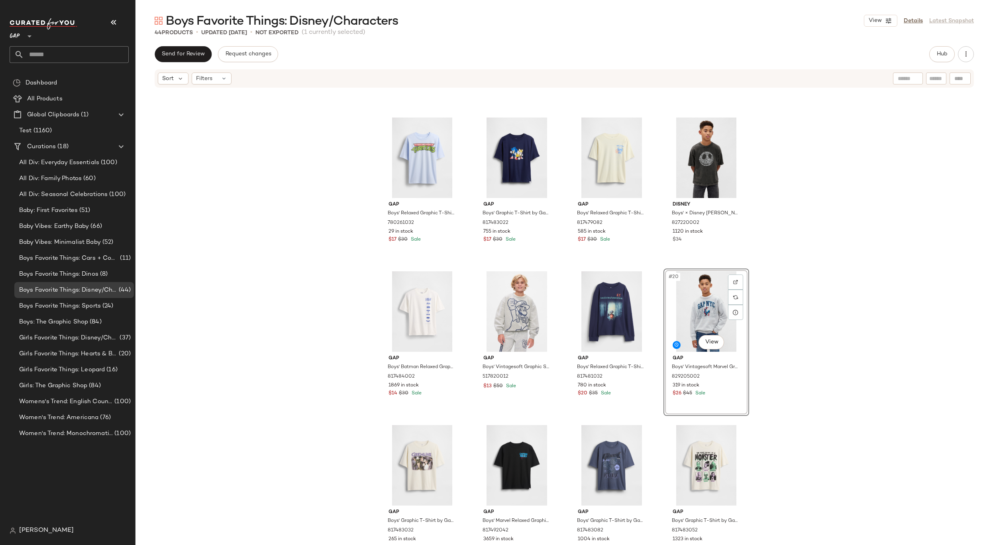
click at [772, 308] on div "Gap Boys' Relaxed Graphic T-Shirt by Gap Cornflower Size XL (12) 817479102 2217…" at bounding box center [565, 315] width 858 height 454
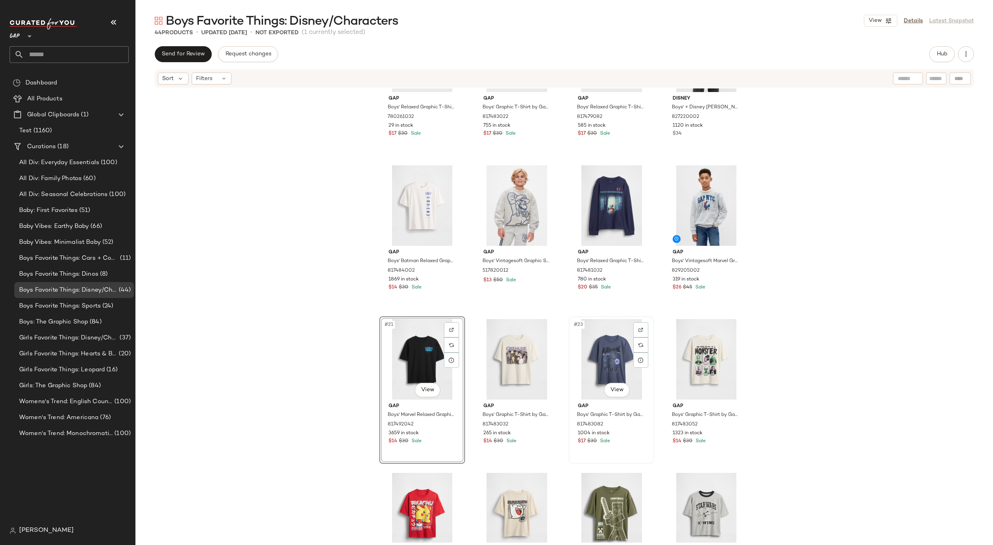
scroll to position [504, 0]
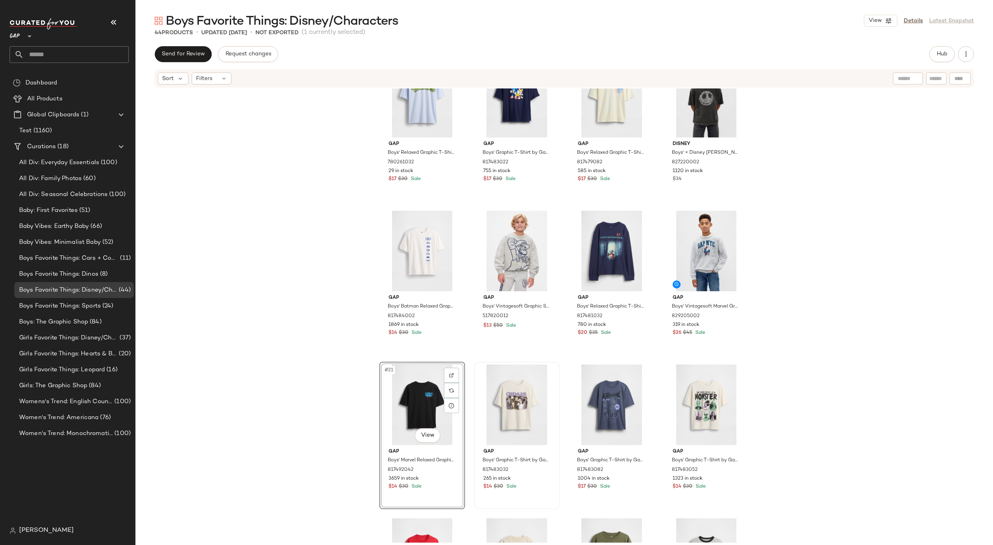
drag, startPoint x: 441, startPoint y: 391, endPoint x: 493, endPoint y: 391, distance: 52.2
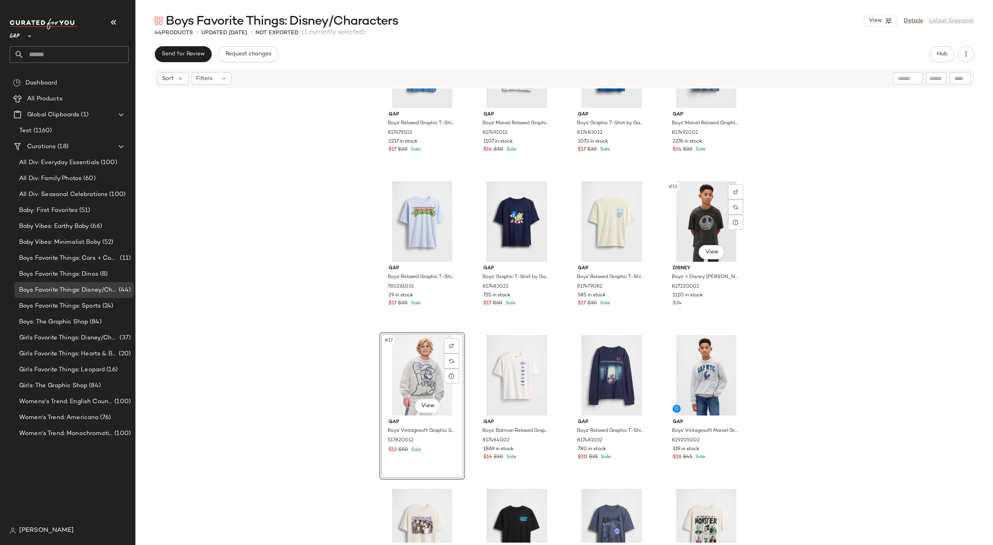
scroll to position [431, 0]
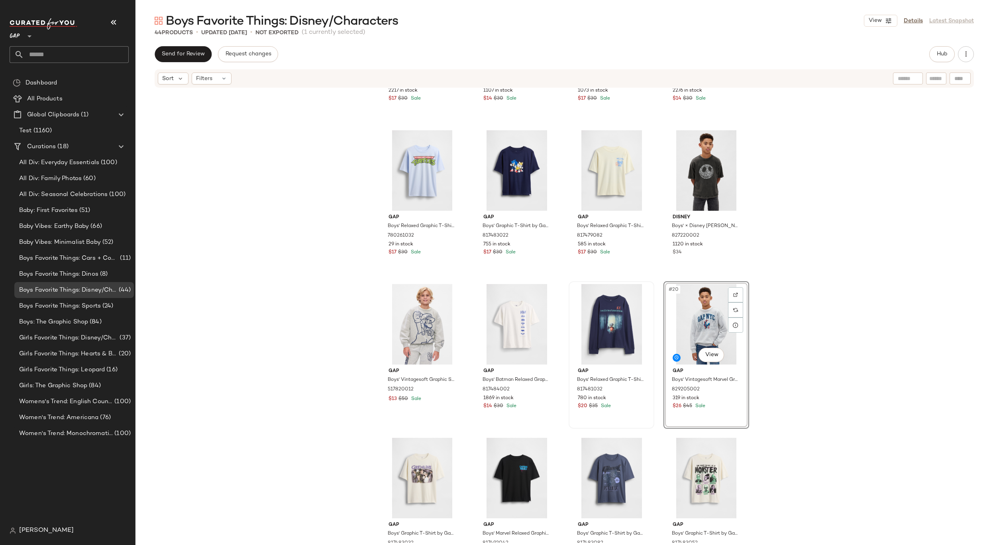
drag, startPoint x: 722, startPoint y: 363, endPoint x: 588, endPoint y: 353, distance: 133.5
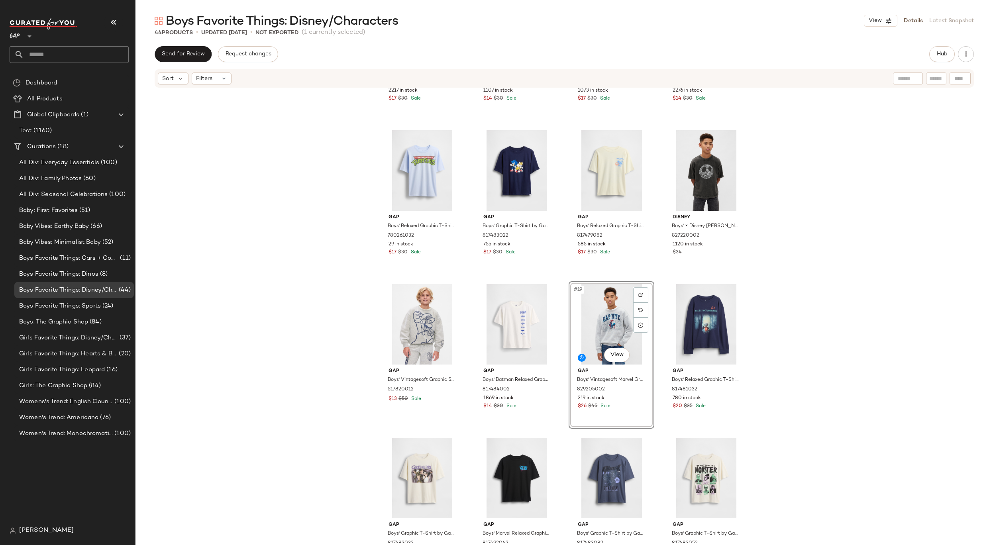
click at [775, 297] on div "Gap Boys' Relaxed Graphic T-Shirt by Gap Cornflower Size XL (12) 817479102 2217…" at bounding box center [565, 315] width 858 height 454
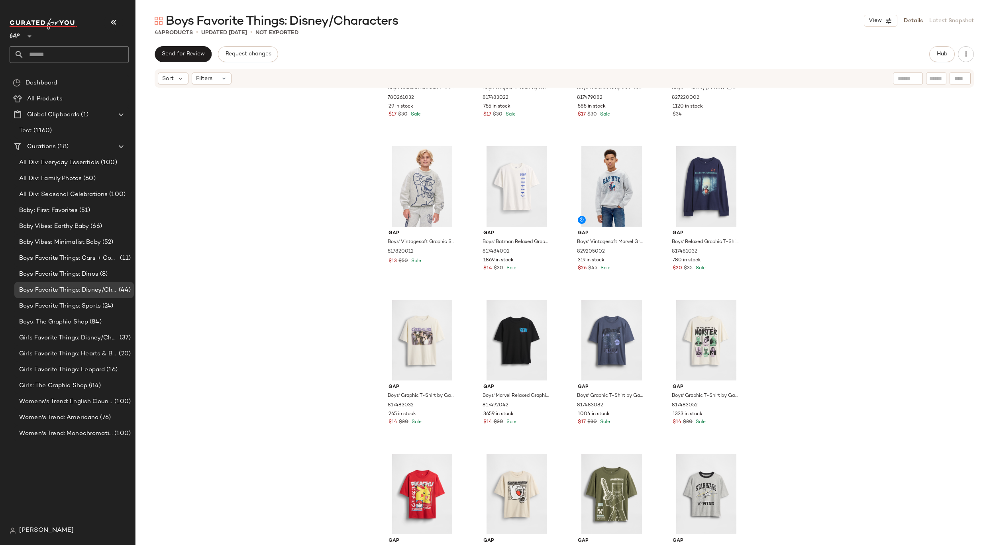
scroll to position [570, 0]
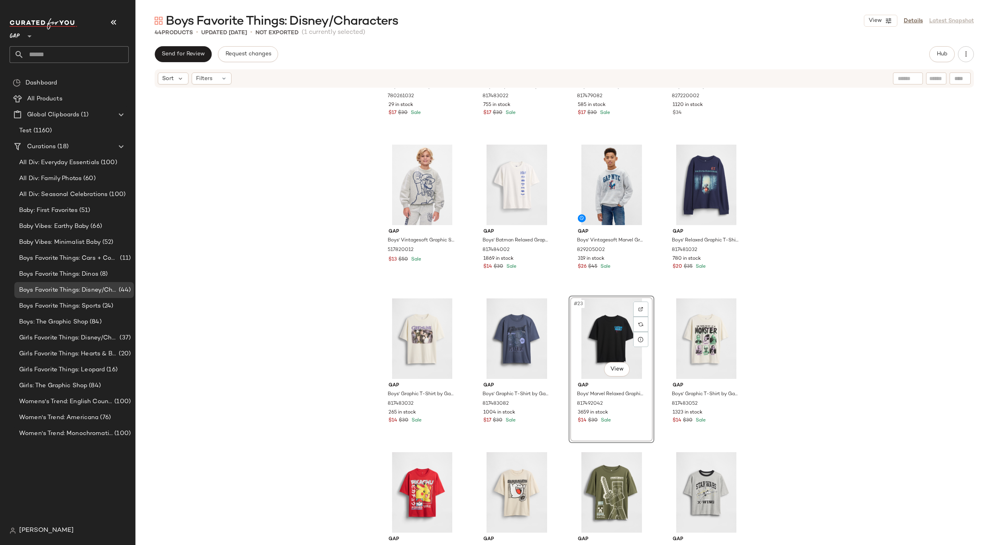
click at [765, 300] on div "Gap Boys' Relaxed Graphic T-Shirt by Gap Serene Blue Size XL (12) 780261032 29 …" at bounding box center [565, 315] width 858 height 454
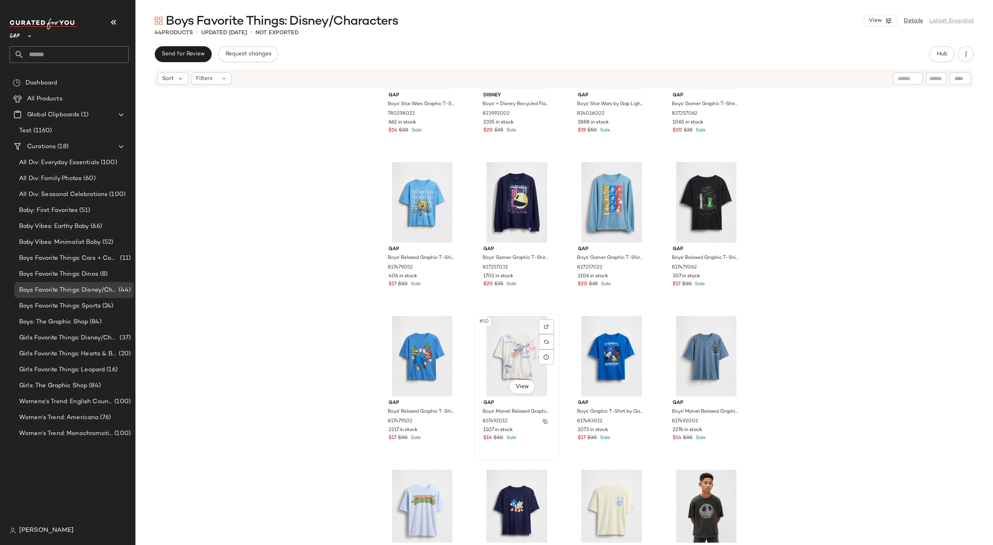
scroll to position [43, 0]
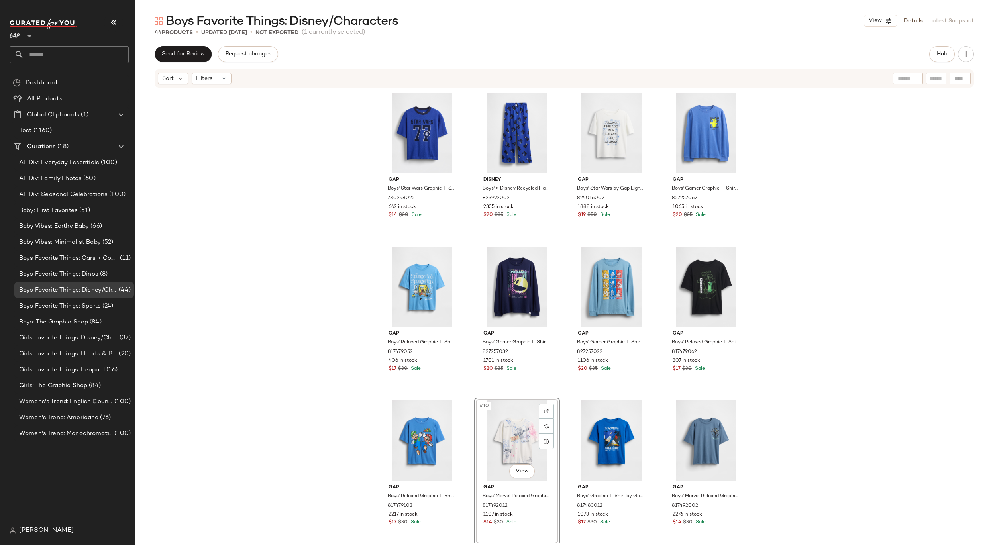
click at [888, 225] on div "Gap Boys' Star Wars Graphic T-Shirt by Gap Royal Gem Size XS (4/5) 780298022 66…" at bounding box center [565, 315] width 858 height 454
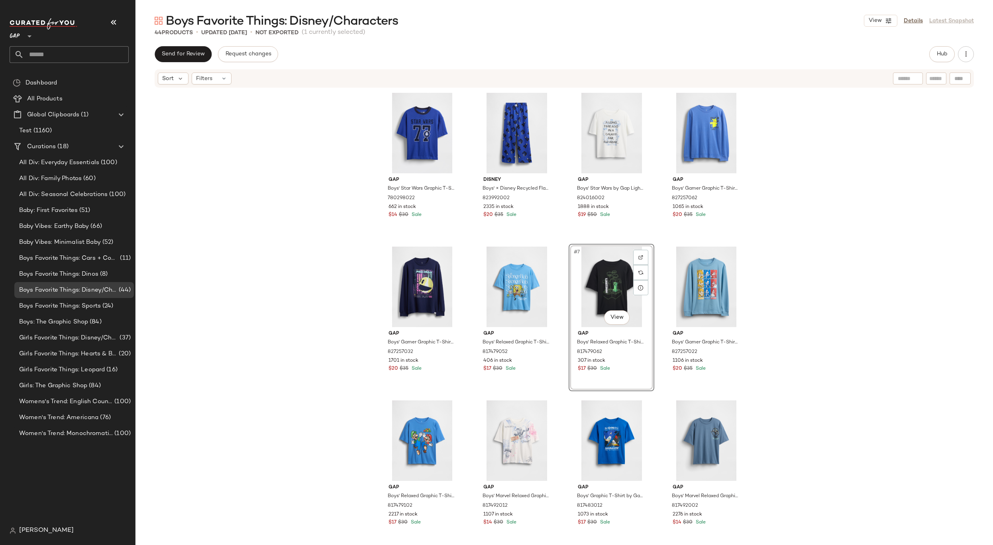
click at [763, 262] on div "Gap Boys' Star Wars Graphic T-Shirt by Gap Royal Gem Size XS (4/5) 780298022 66…" at bounding box center [565, 315] width 858 height 454
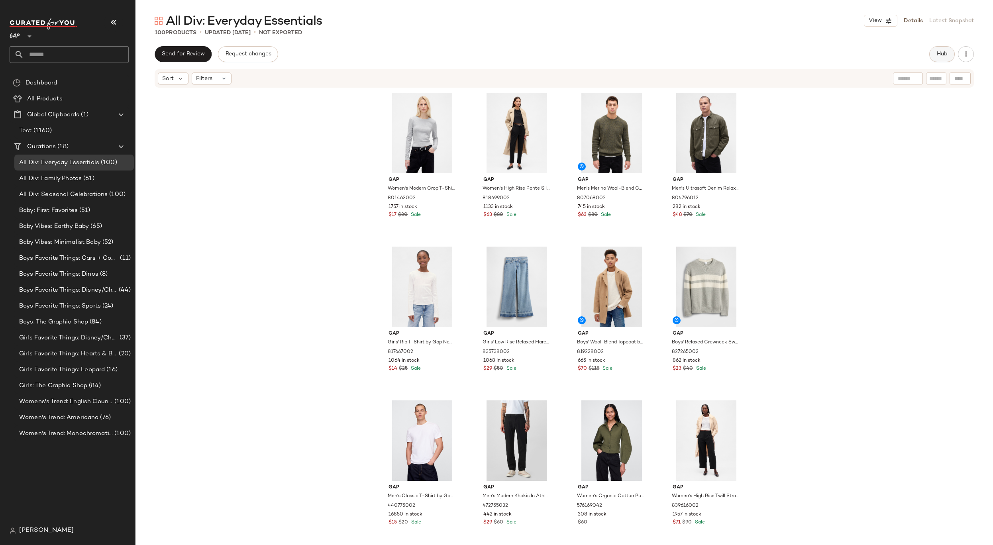
click at [930, 53] on button "Hub" at bounding box center [943, 54] width 26 height 16
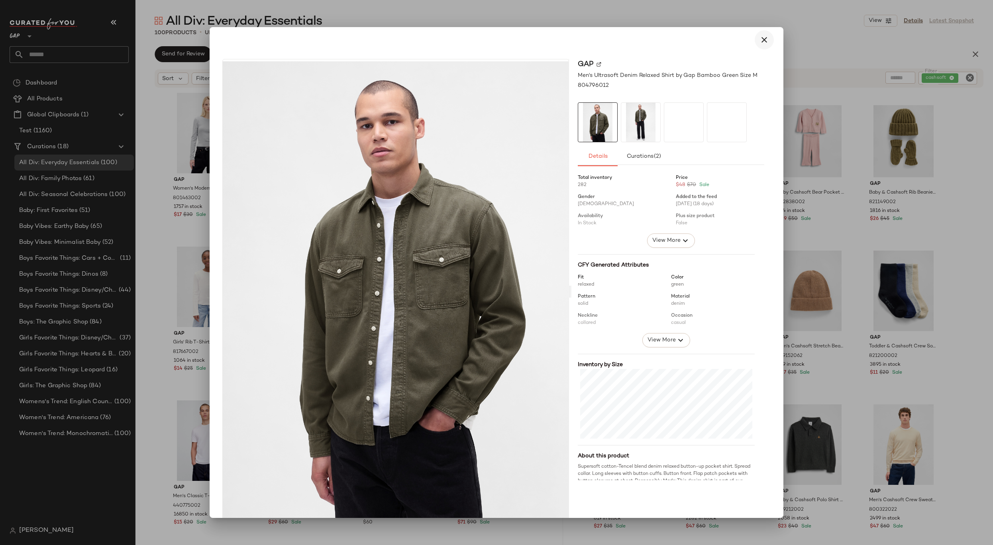
click at [760, 35] on icon "button" at bounding box center [765, 40] width 10 height 10
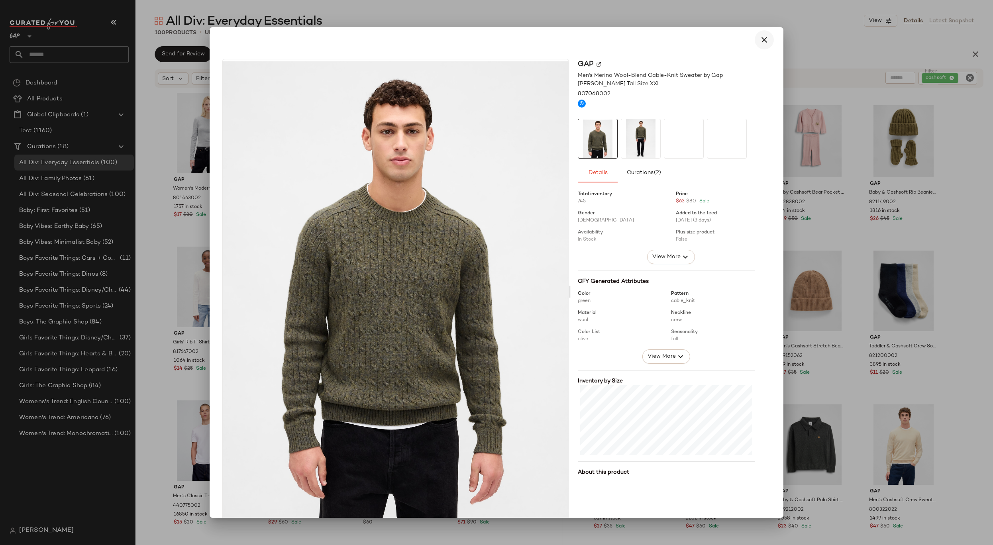
click at [761, 40] on icon "button" at bounding box center [765, 40] width 10 height 10
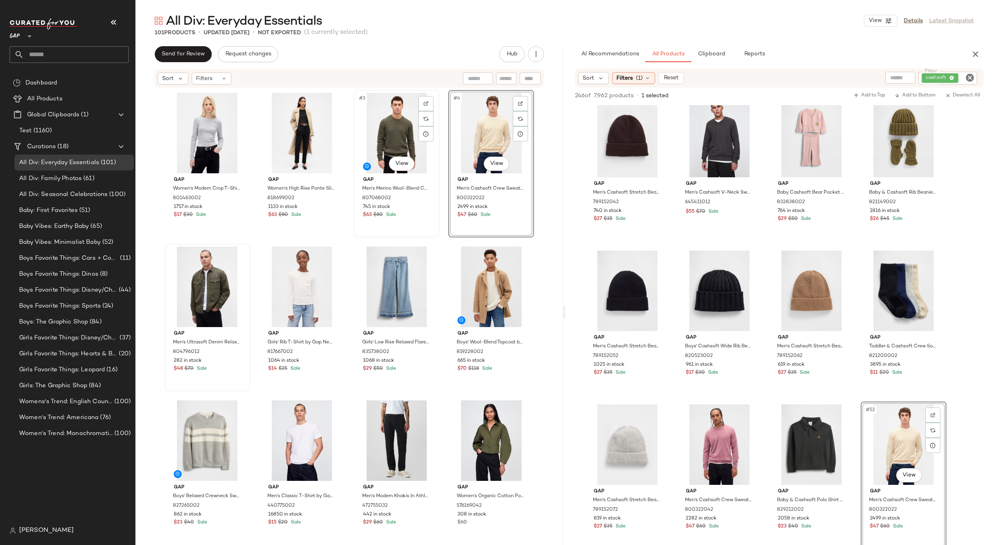
click at [379, 126] on div "#3 View" at bounding box center [397, 133] width 80 height 81
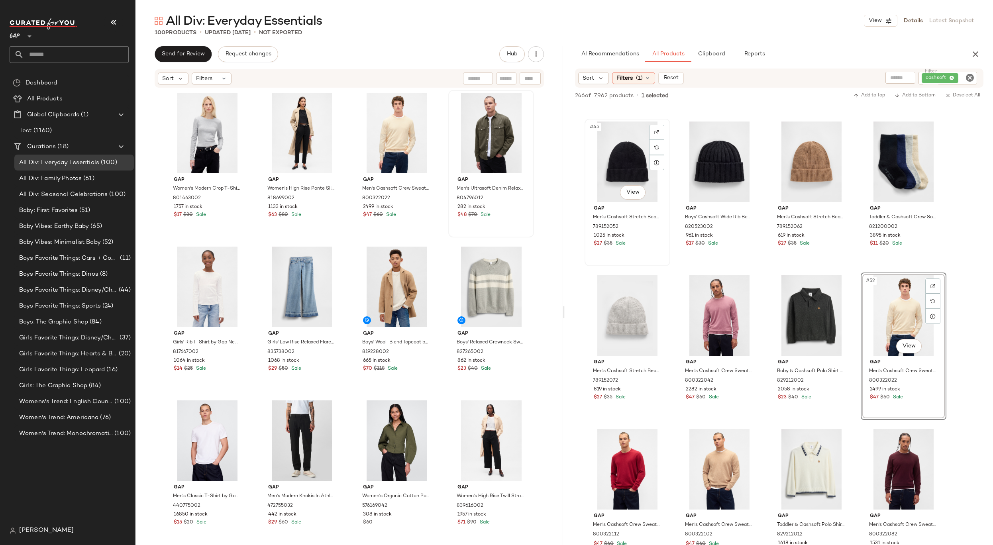
scroll to position [1889, 0]
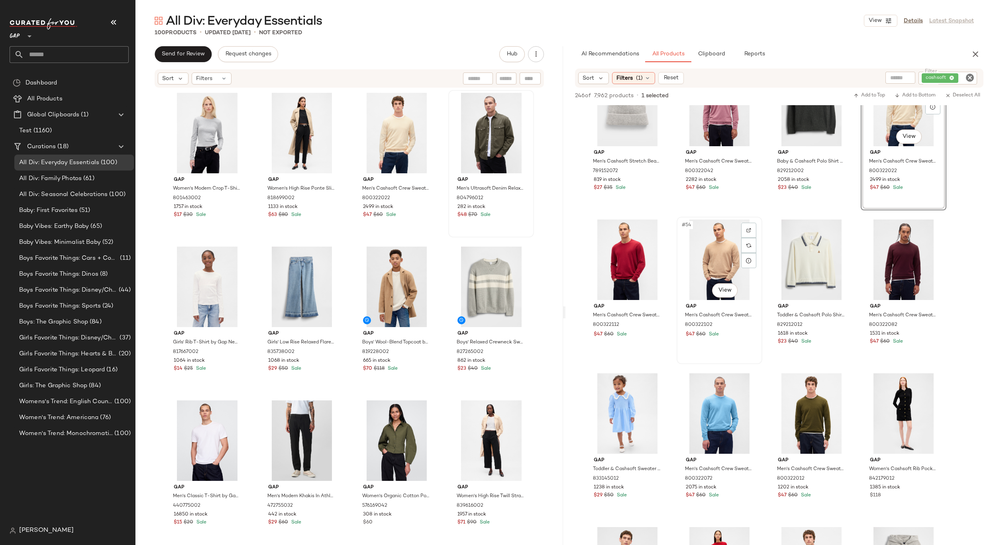
click at [720, 248] on div "#54 View" at bounding box center [720, 260] width 80 height 81
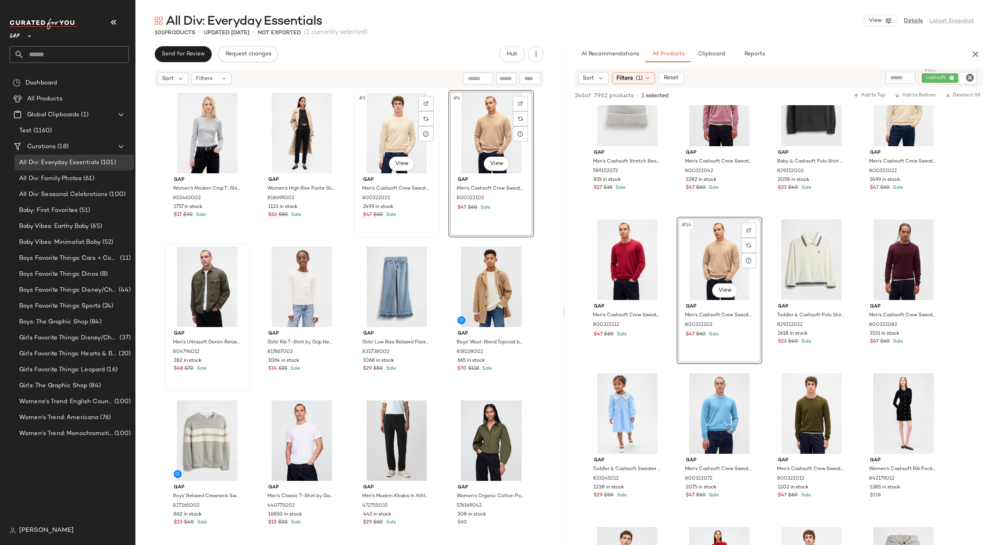
click at [395, 140] on div "#3 View" at bounding box center [397, 133] width 80 height 81
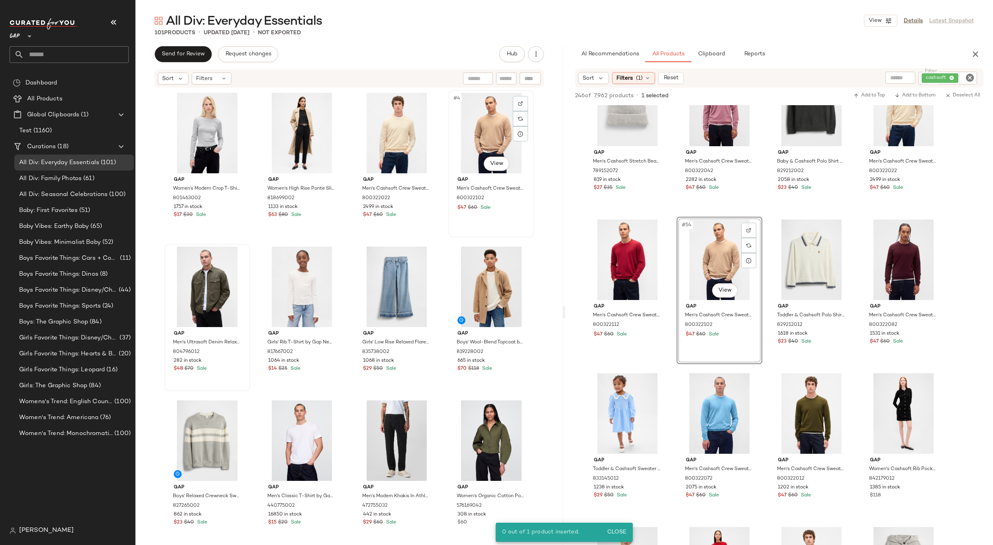
click at [475, 134] on div "#4 View" at bounding box center [491, 133] width 80 height 81
click at [397, 134] on div "#3 View" at bounding box center [397, 133] width 80 height 81
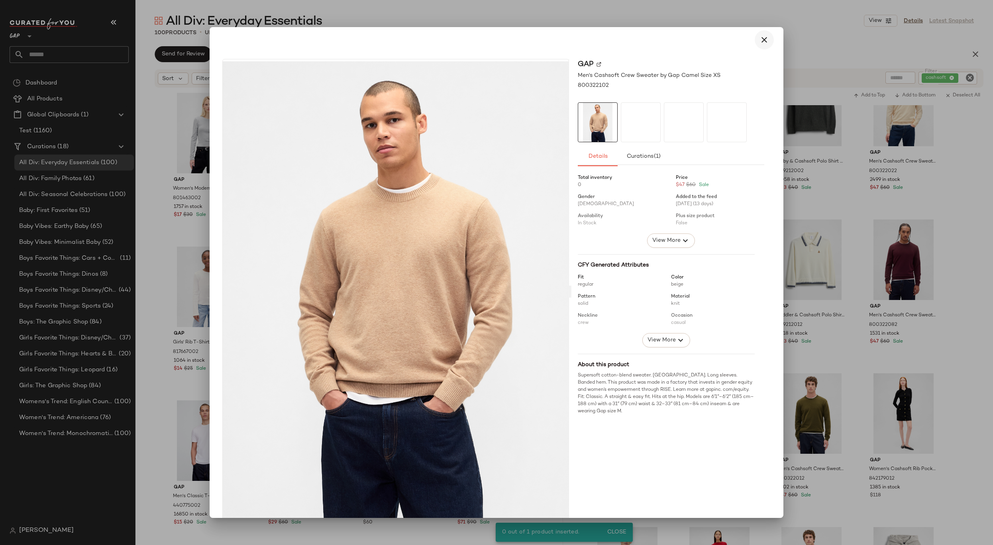
click at [761, 35] on icon "button" at bounding box center [765, 40] width 10 height 10
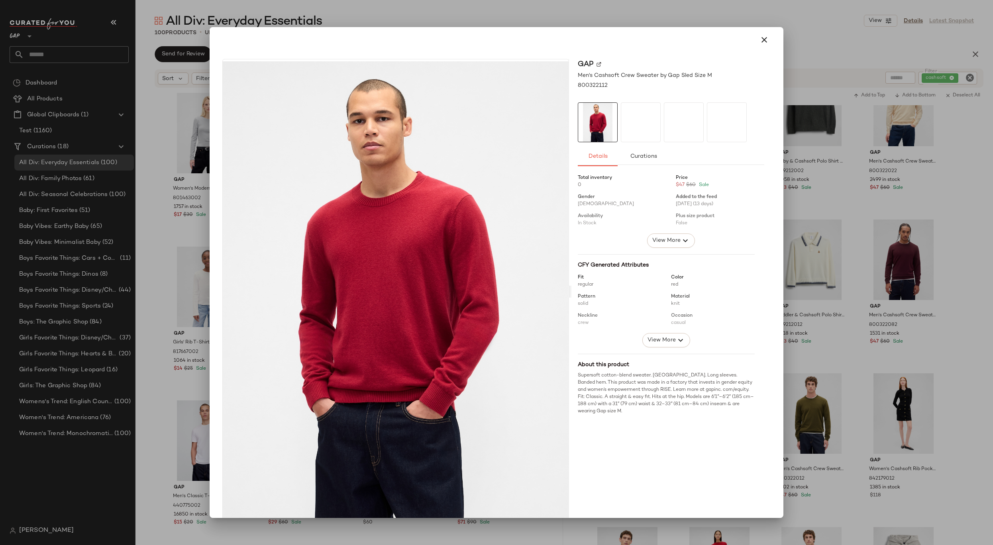
click at [830, 191] on div at bounding box center [496, 272] width 993 height 545
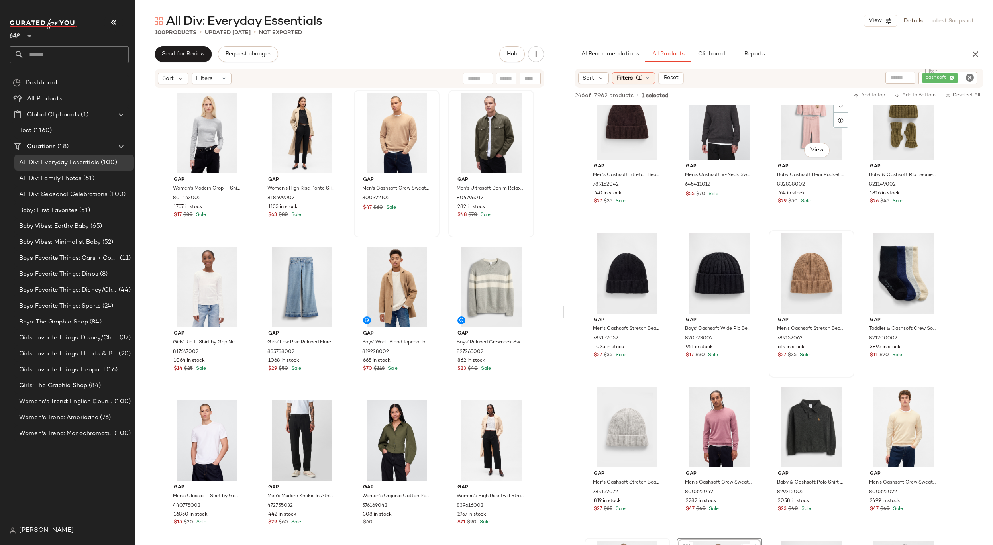
scroll to position [1618, 0]
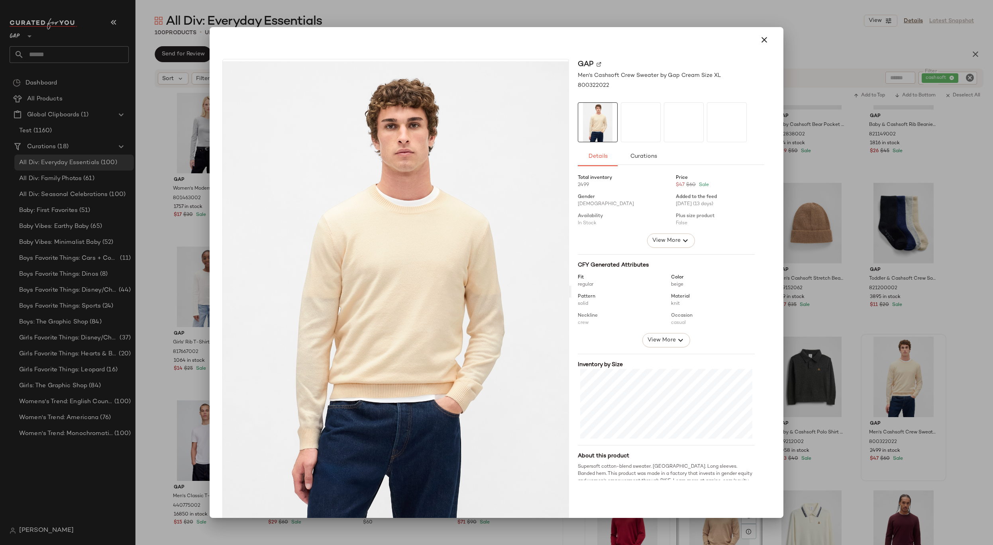
click at [847, 228] on div at bounding box center [496, 272] width 993 height 545
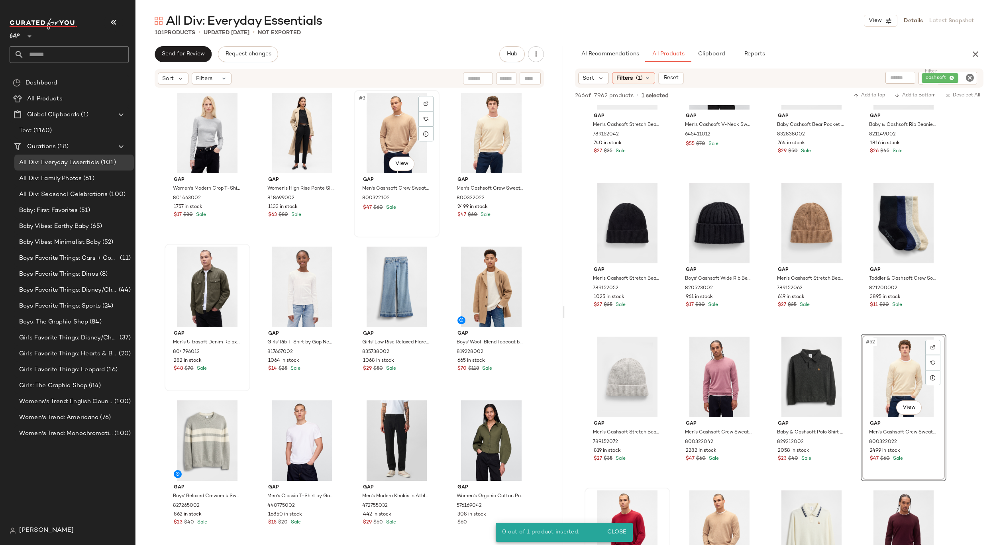
click at [393, 136] on div "#3 View" at bounding box center [397, 133] width 80 height 81
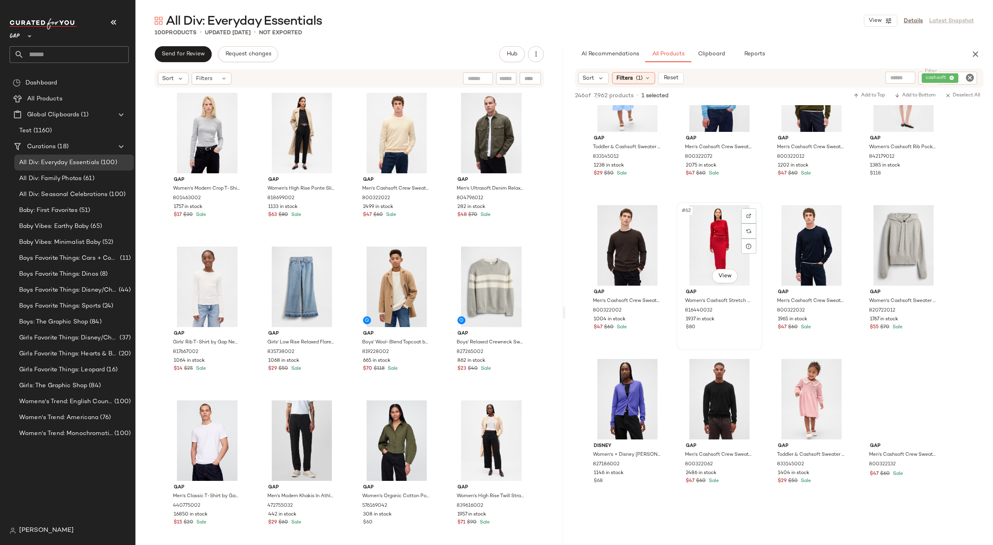
scroll to position [2248, 0]
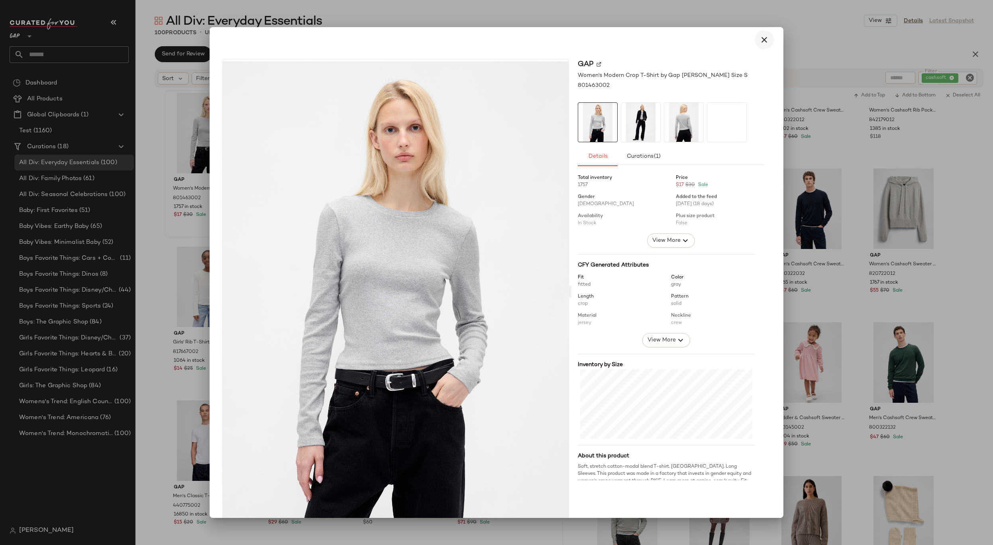
click at [760, 38] on icon "button" at bounding box center [765, 40] width 10 height 10
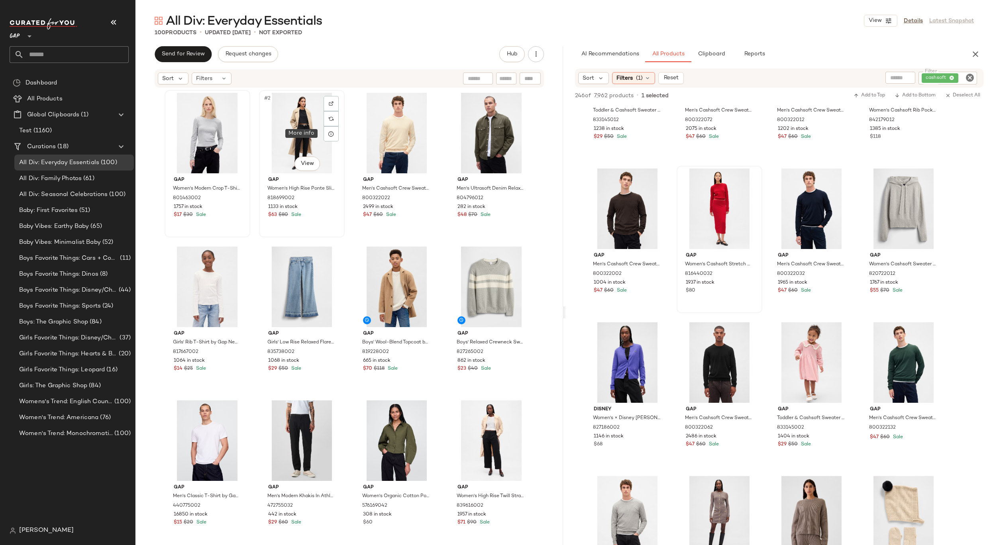
click at [287, 126] on div "#2 View" at bounding box center [302, 133] width 80 height 81
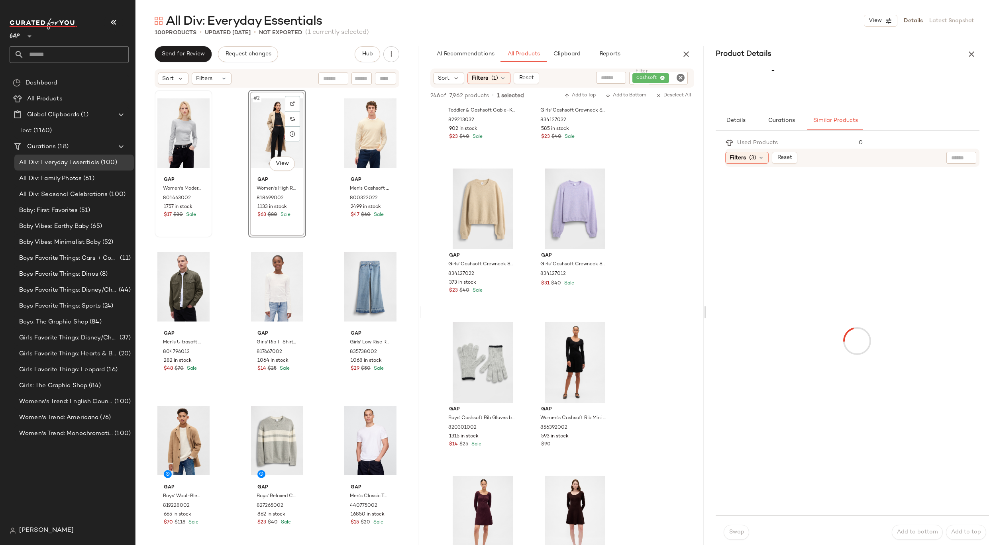
scroll to position [4402, 0]
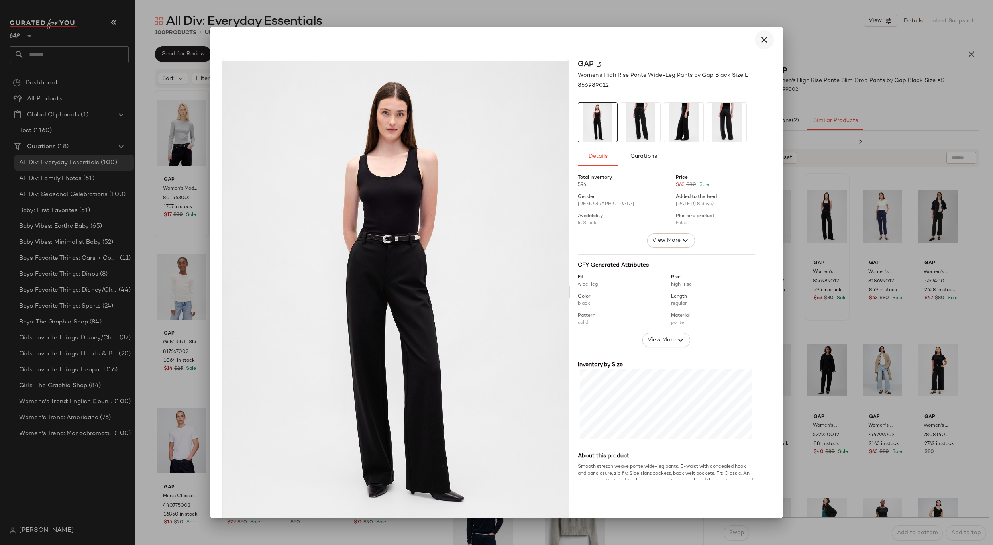
click at [760, 41] on icon "button" at bounding box center [765, 40] width 10 height 10
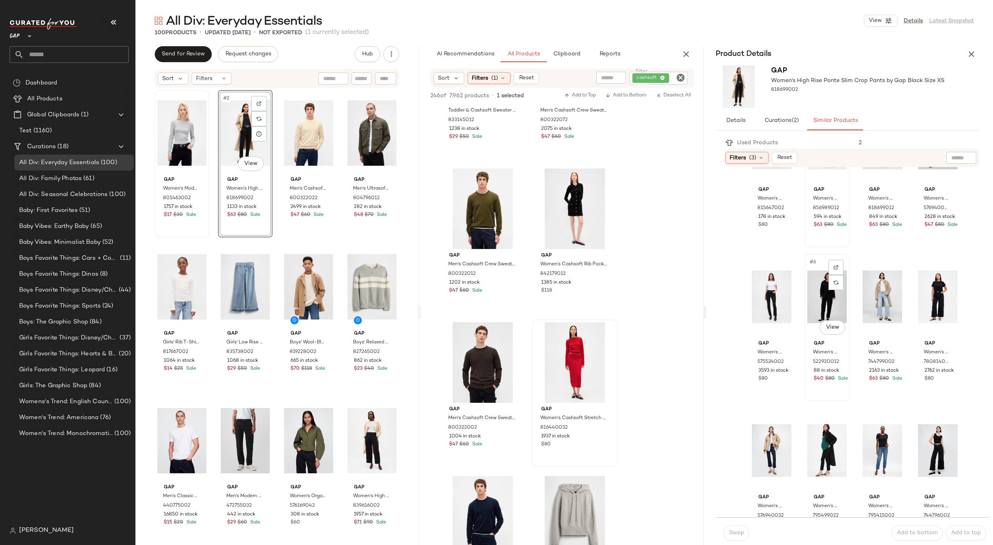
scroll to position [75, 0]
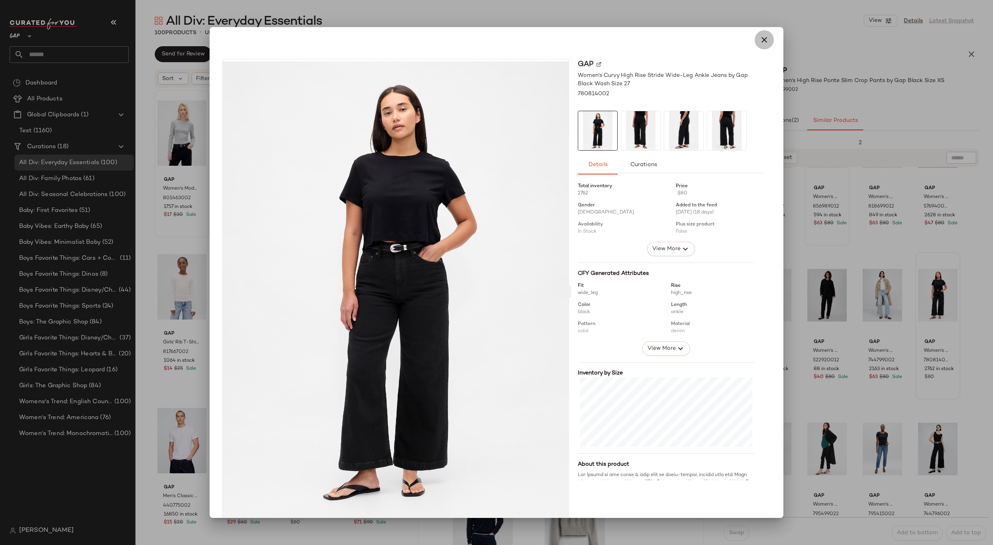
click at [760, 39] on icon "button" at bounding box center [765, 40] width 10 height 10
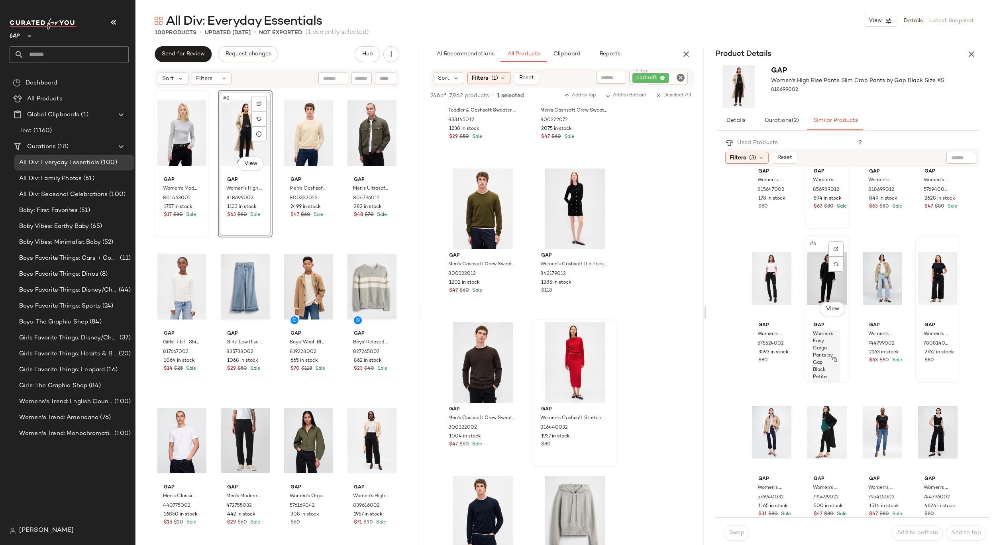
scroll to position [92, 0]
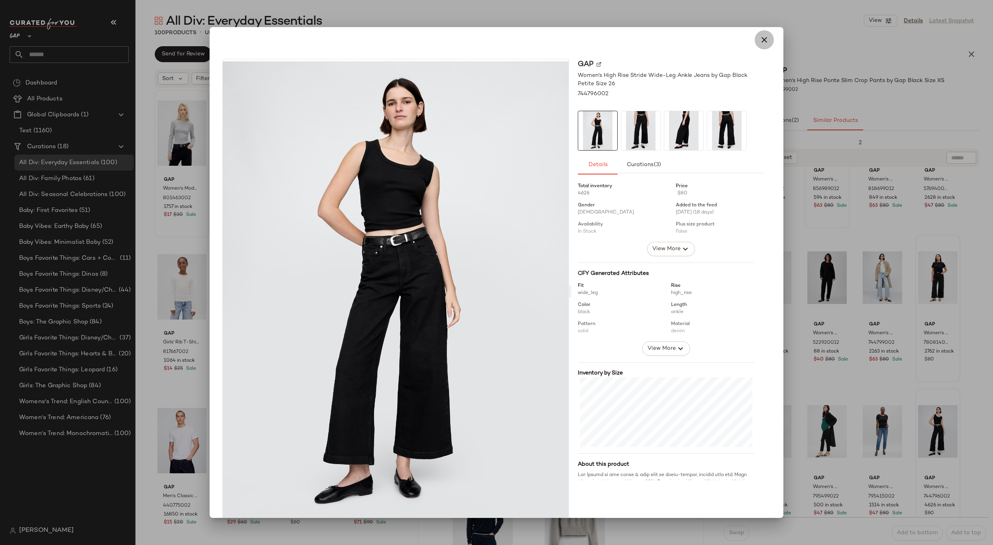
click at [765, 38] on button "button" at bounding box center [764, 39] width 19 height 19
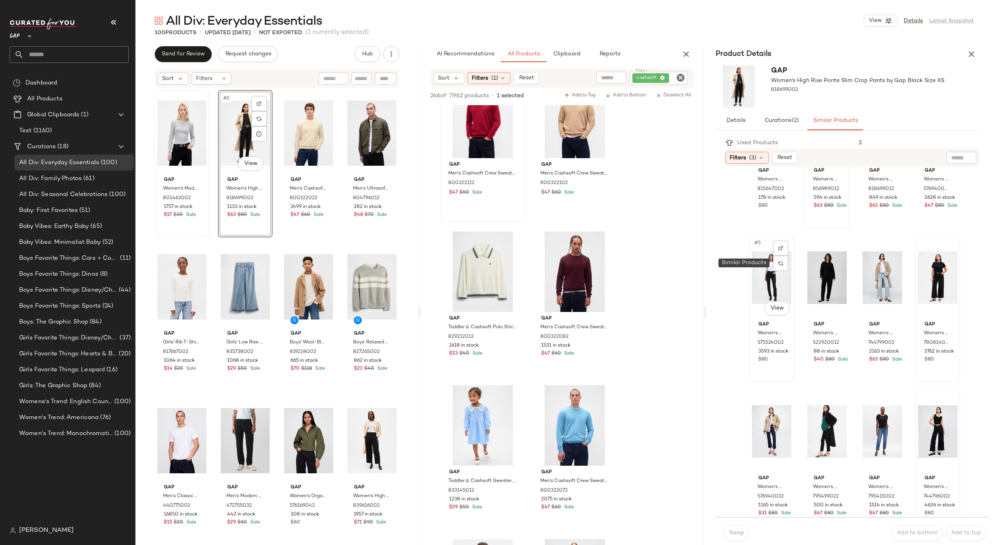
scroll to position [0, 0]
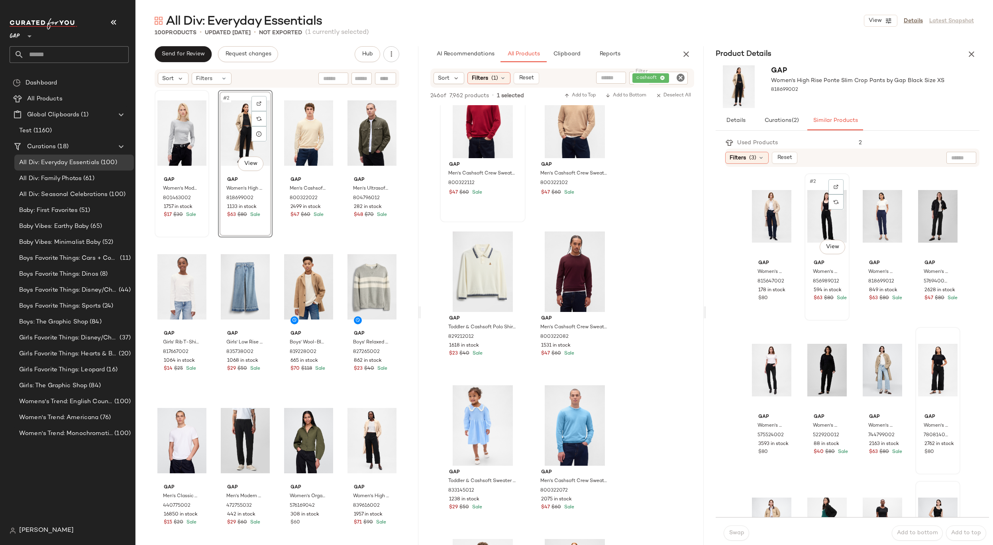
click at [815, 218] on div "#2 View" at bounding box center [827, 216] width 39 height 81
click at [743, 537] on button "Swap" at bounding box center [737, 533] width 26 height 15
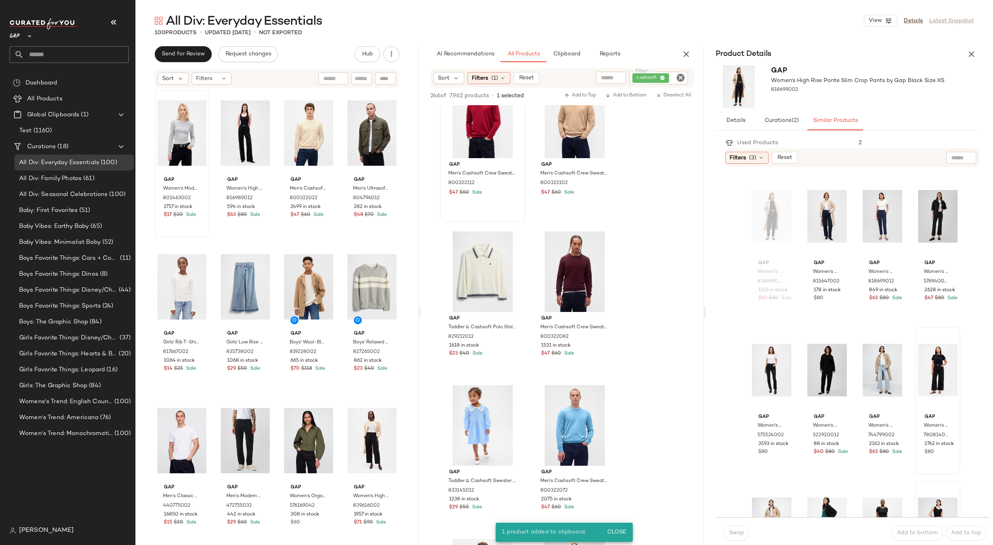
click at [980, 46] on div "Product Details" at bounding box center [847, 54] width 283 height 16
click at [971, 46] on button "button" at bounding box center [972, 54] width 16 height 16
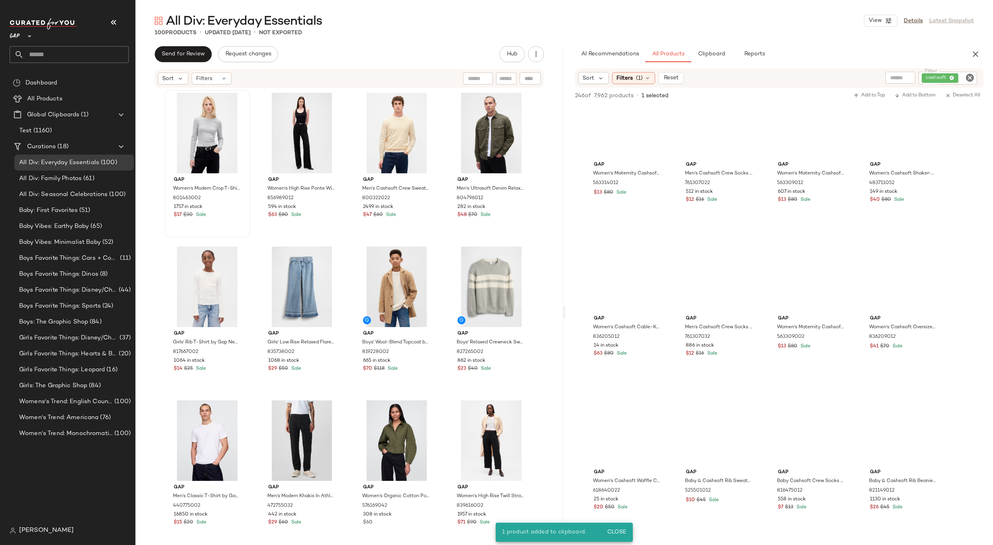
scroll to position [2031, 0]
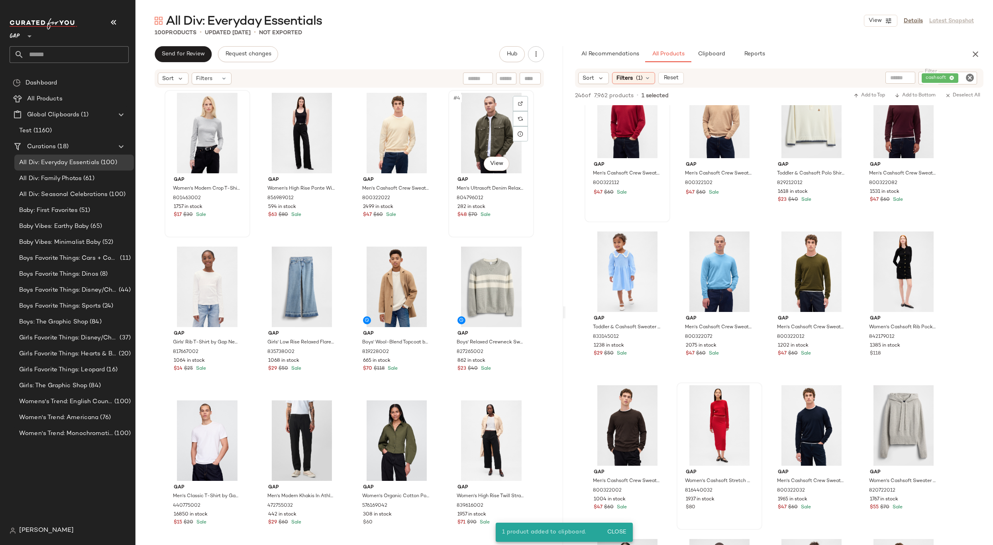
click at [492, 128] on div "#4 View" at bounding box center [491, 133] width 80 height 81
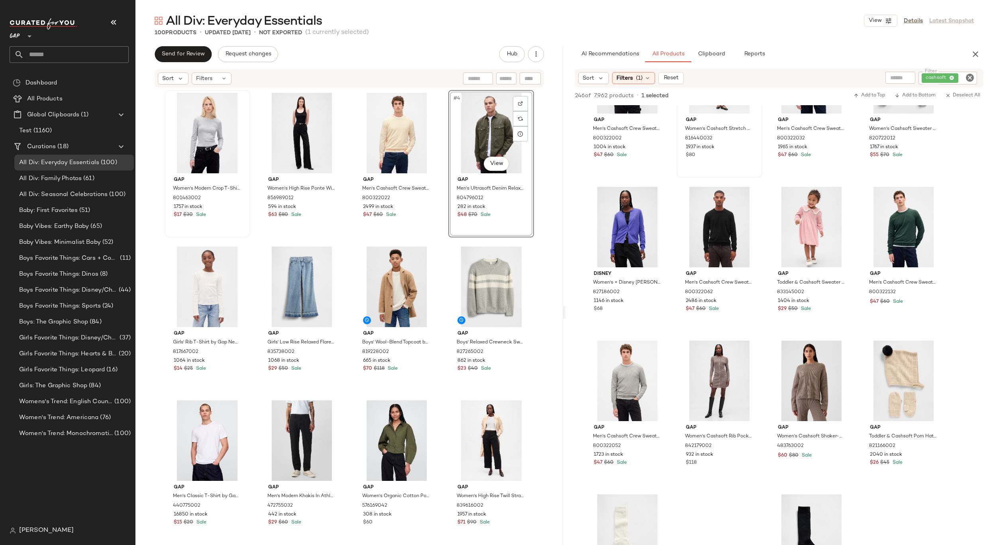
scroll to position [2420, 0]
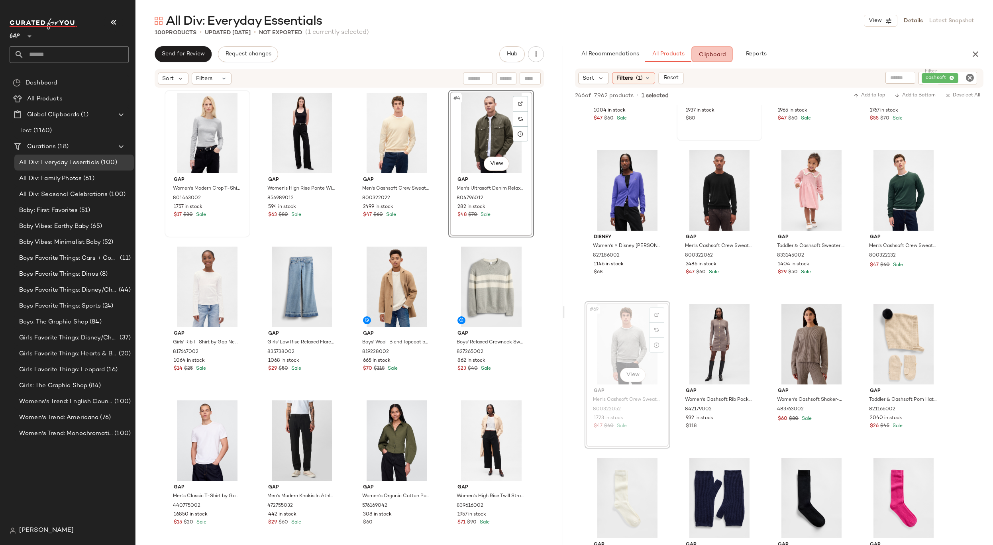
drag, startPoint x: 636, startPoint y: 333, endPoint x: 636, endPoint y: 328, distance: 5.6
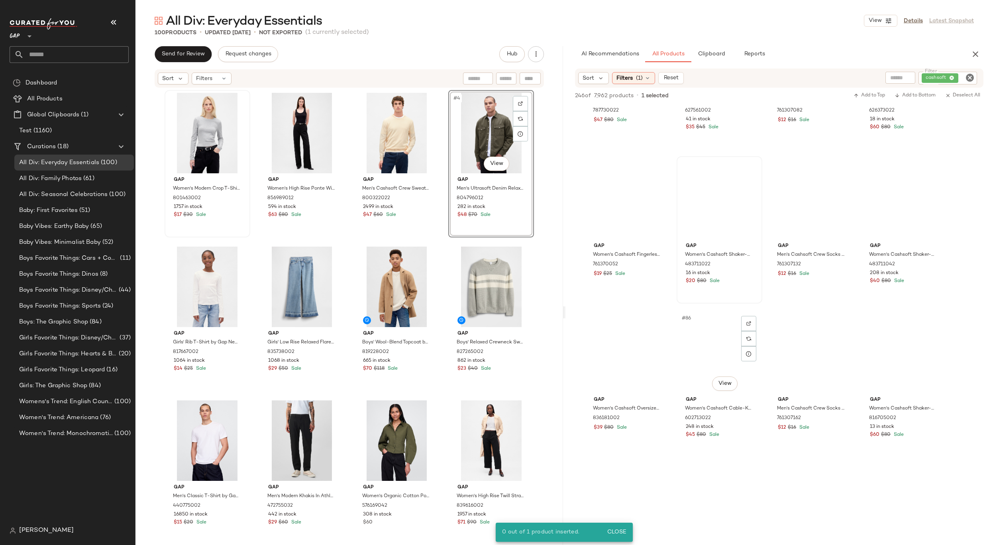
scroll to position [3082, 0]
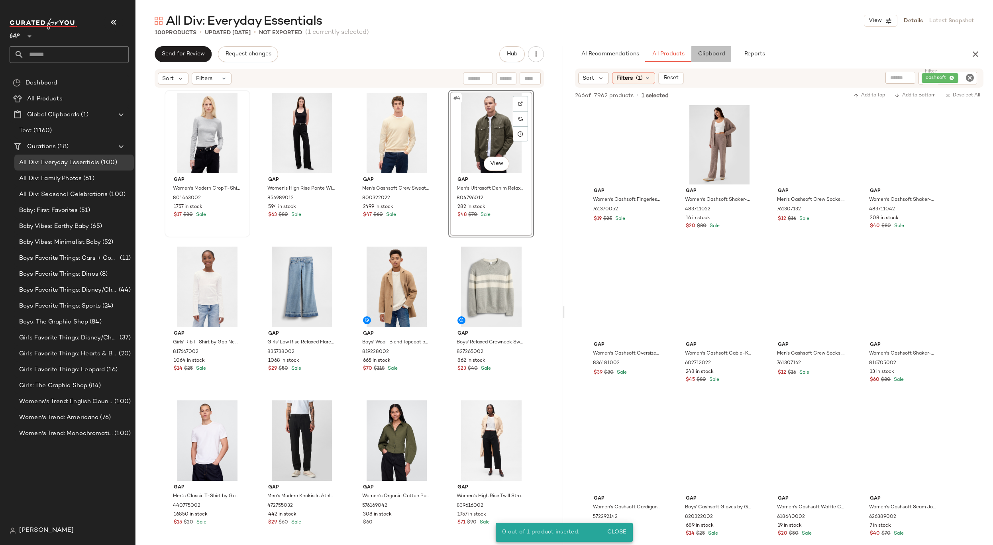
click at [711, 56] on span "Clipboard" at bounding box center [712, 54] width 28 height 6
